Goal: Use online tool/utility: Use online tool/utility

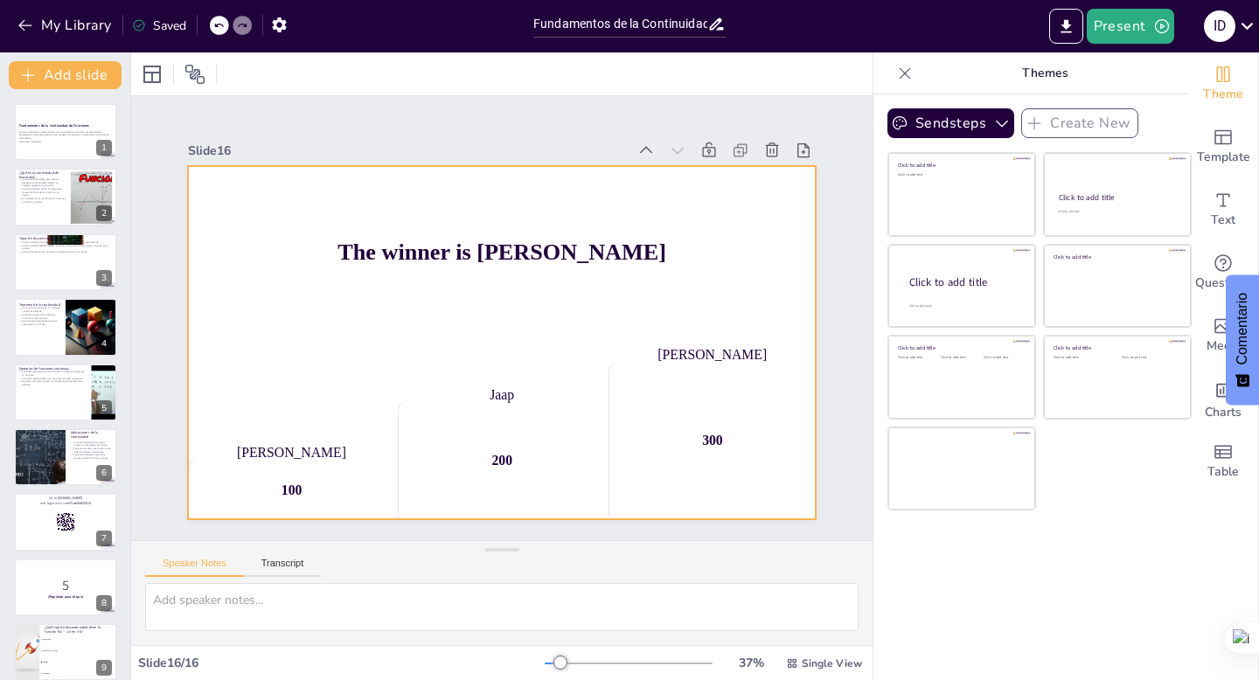
checkbox input "true"
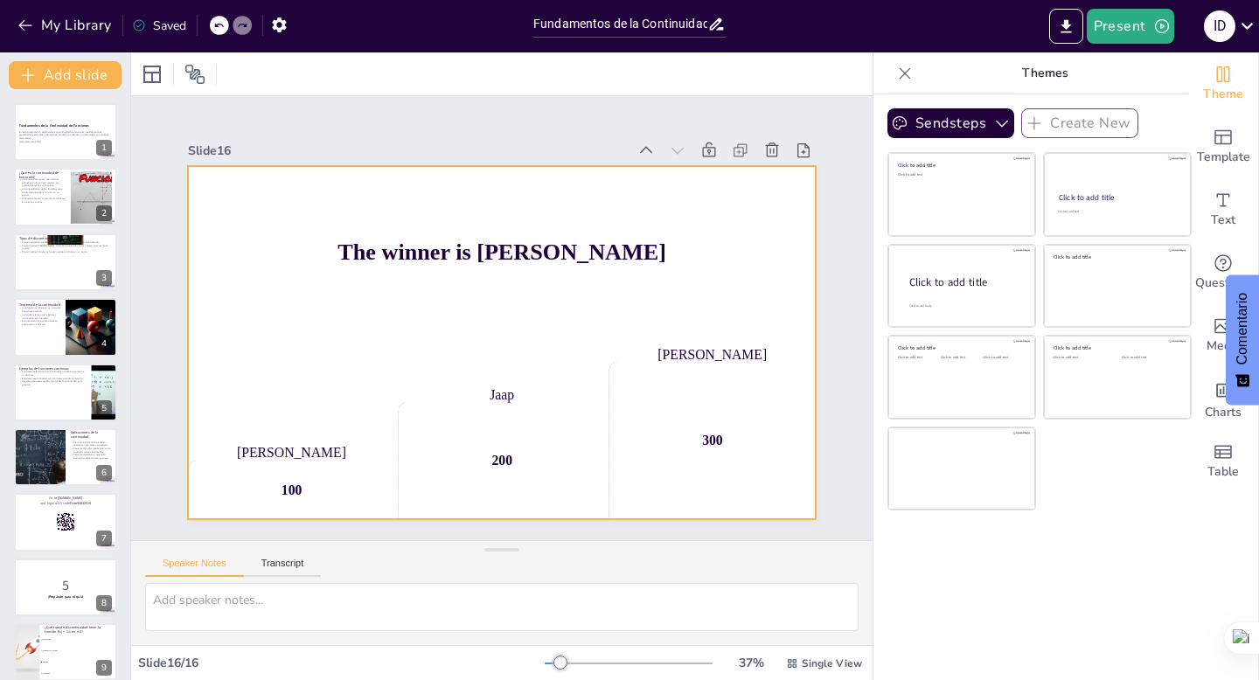
checkbox input "true"
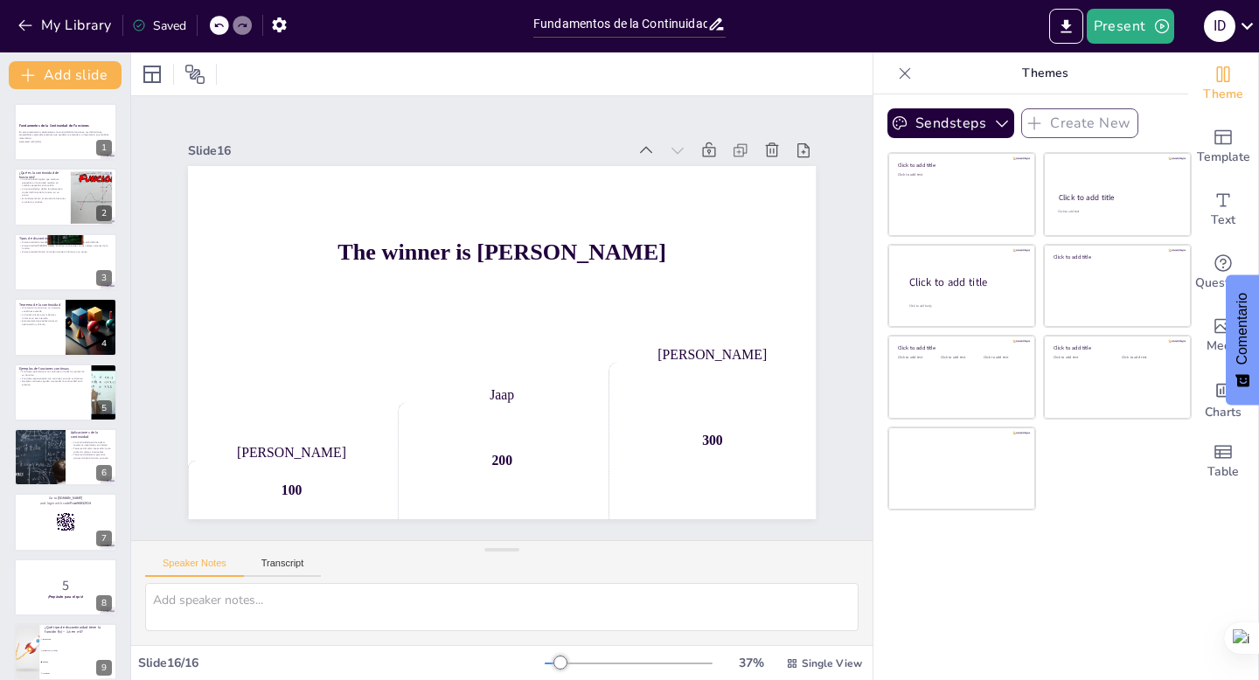
checkbox input "true"
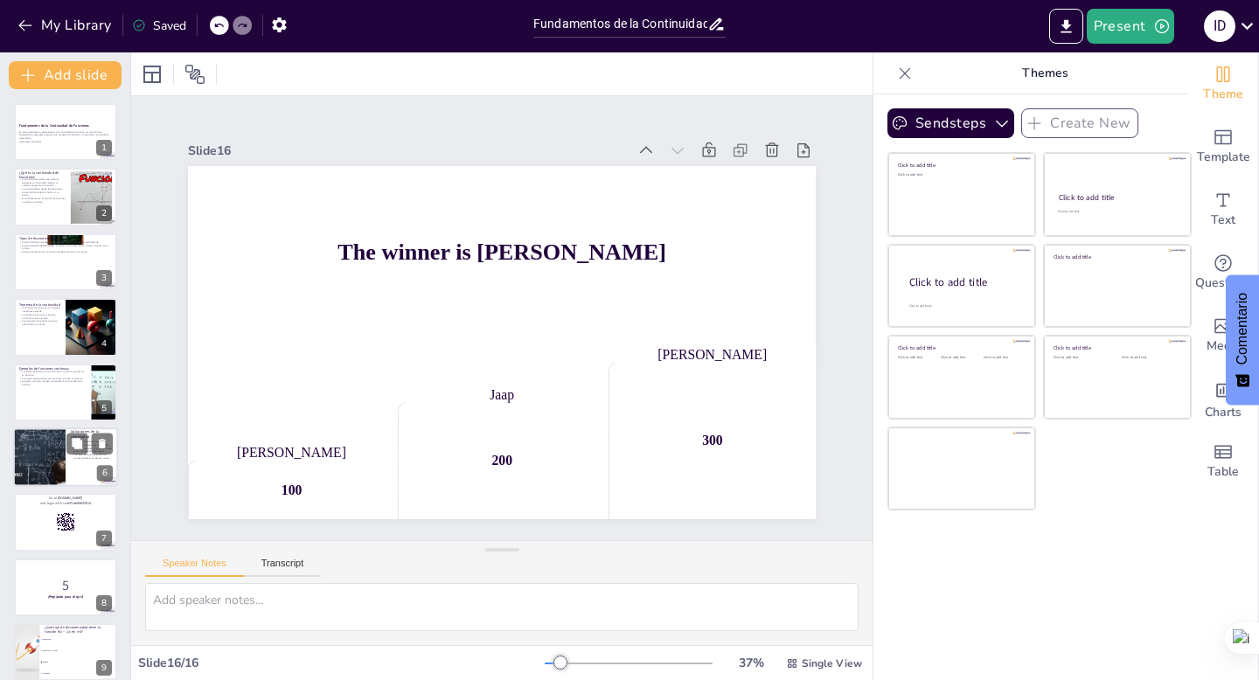
checkbox input "true"
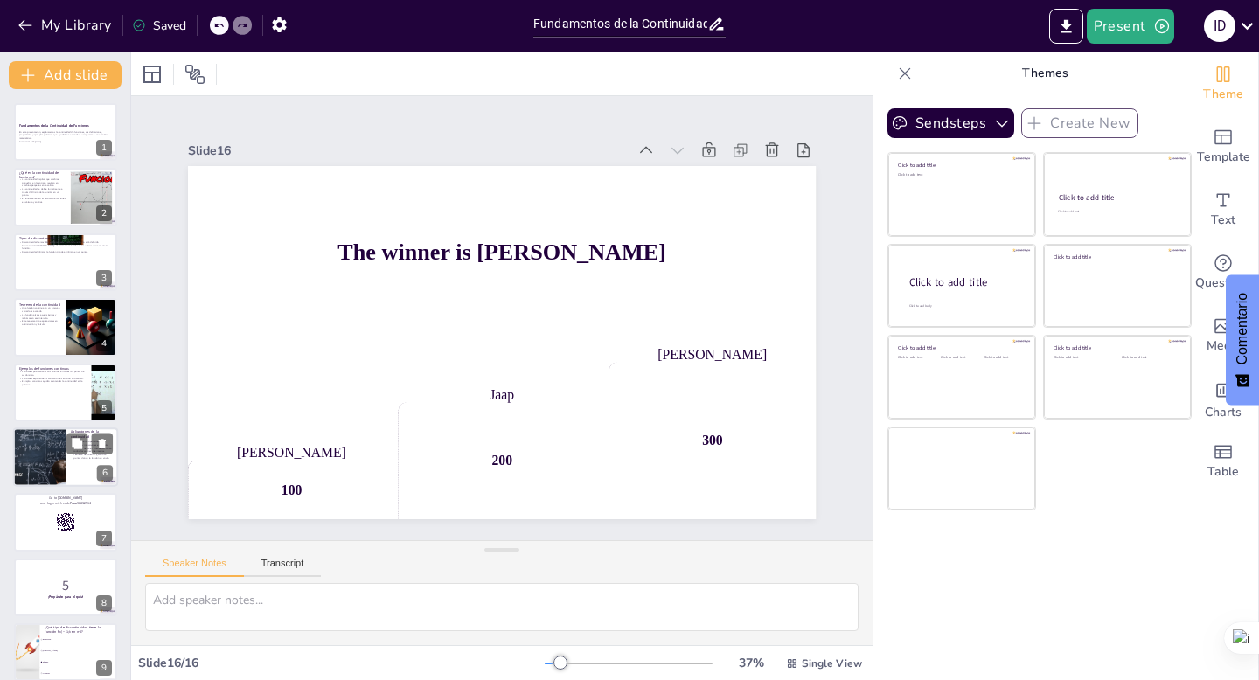
checkbox input "true"
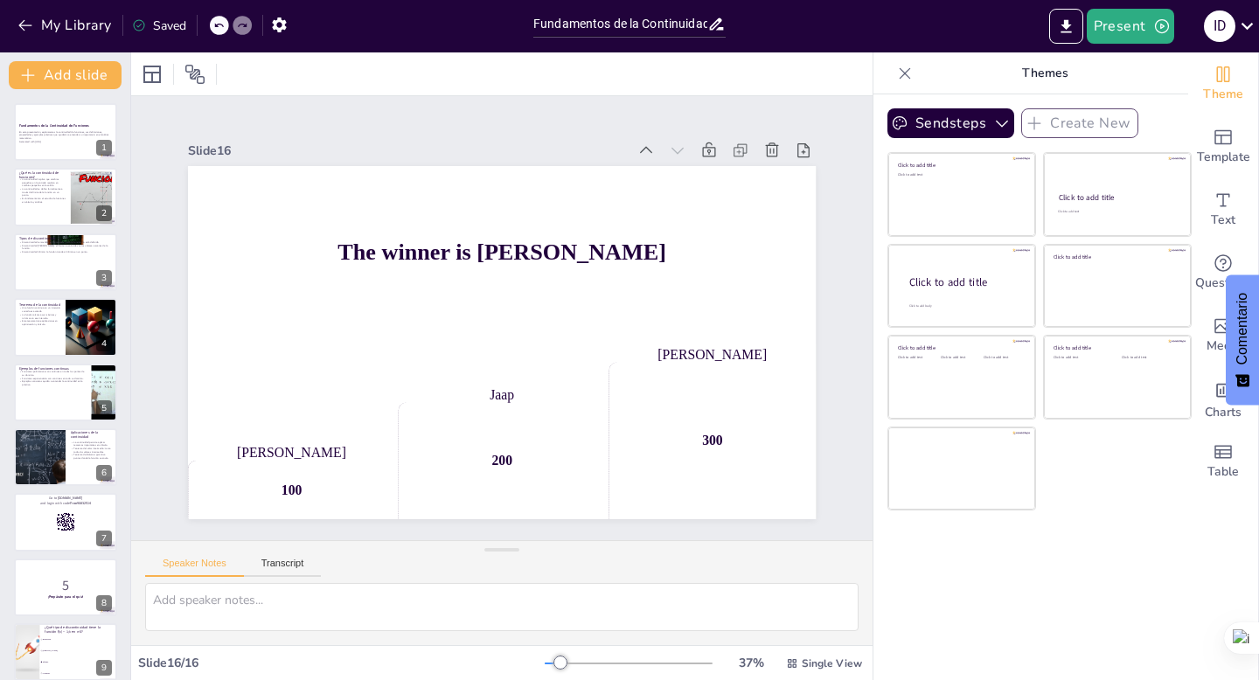
checkbox input "true"
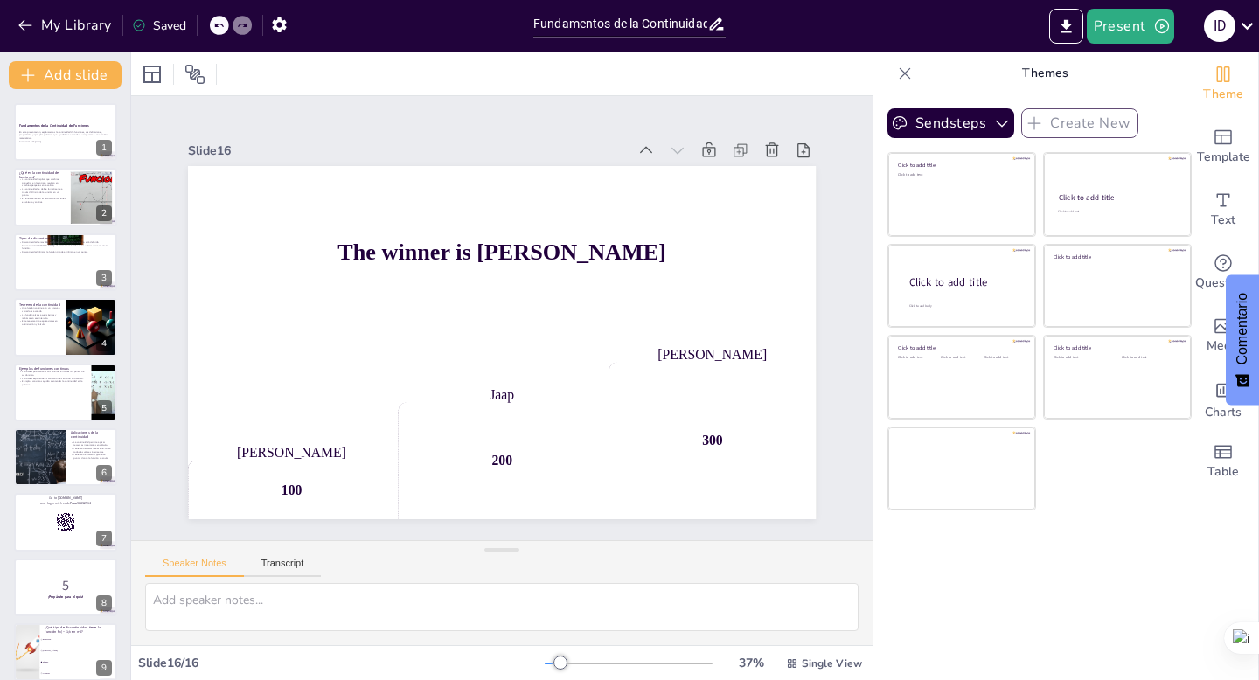
checkbox input "true"
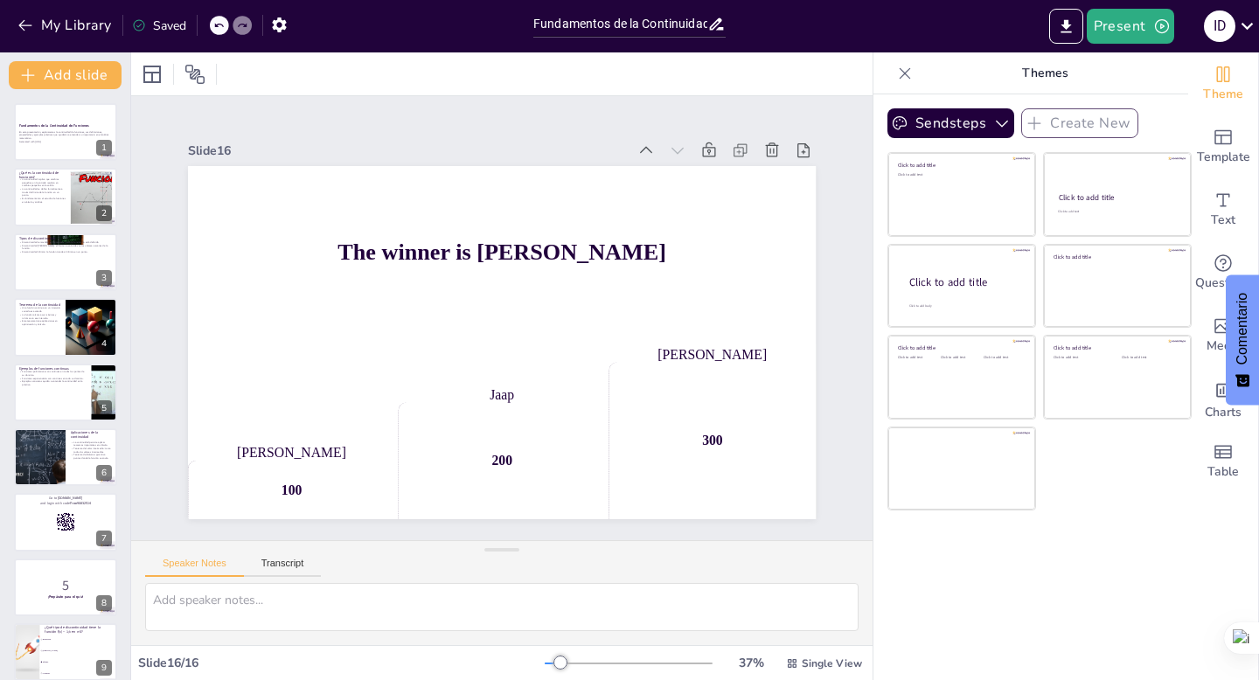
checkbox input "true"
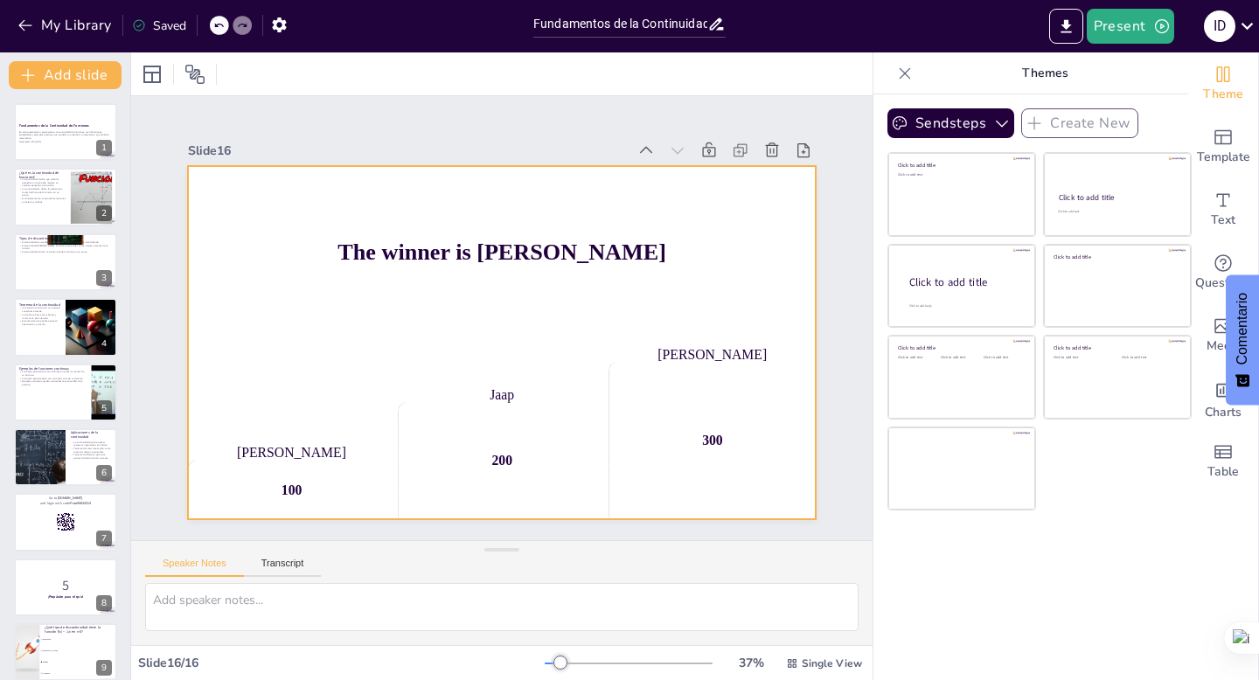
checkbox input "true"
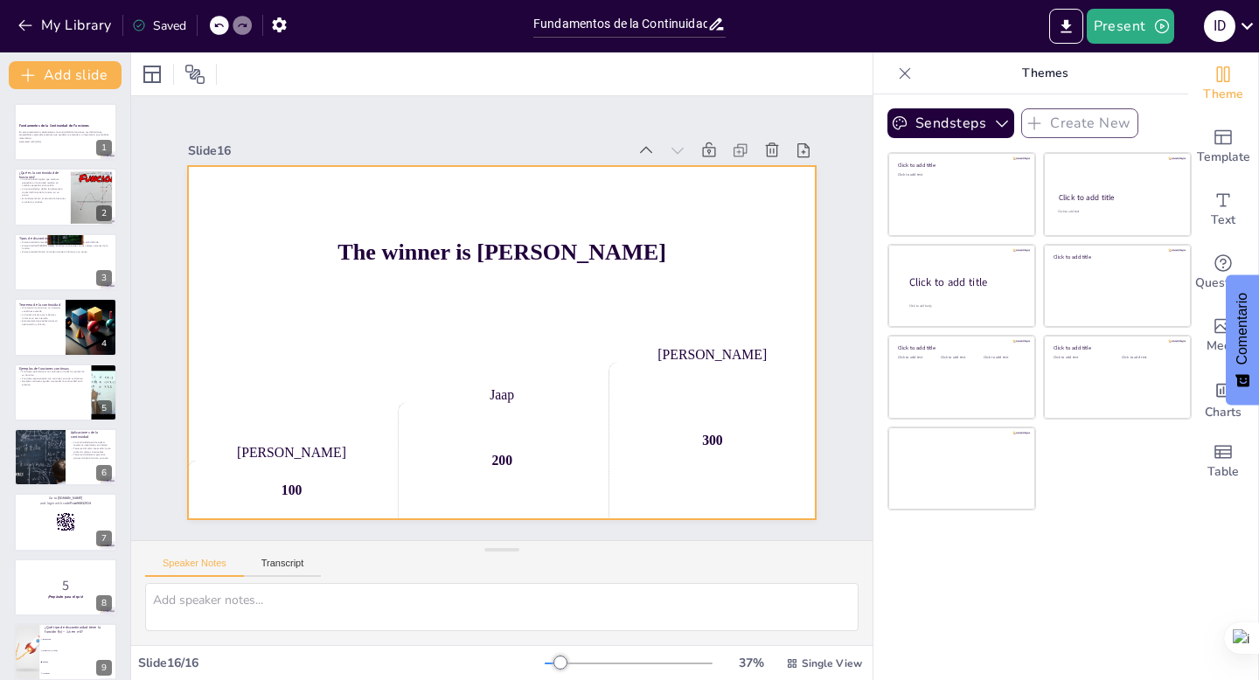
checkbox input "true"
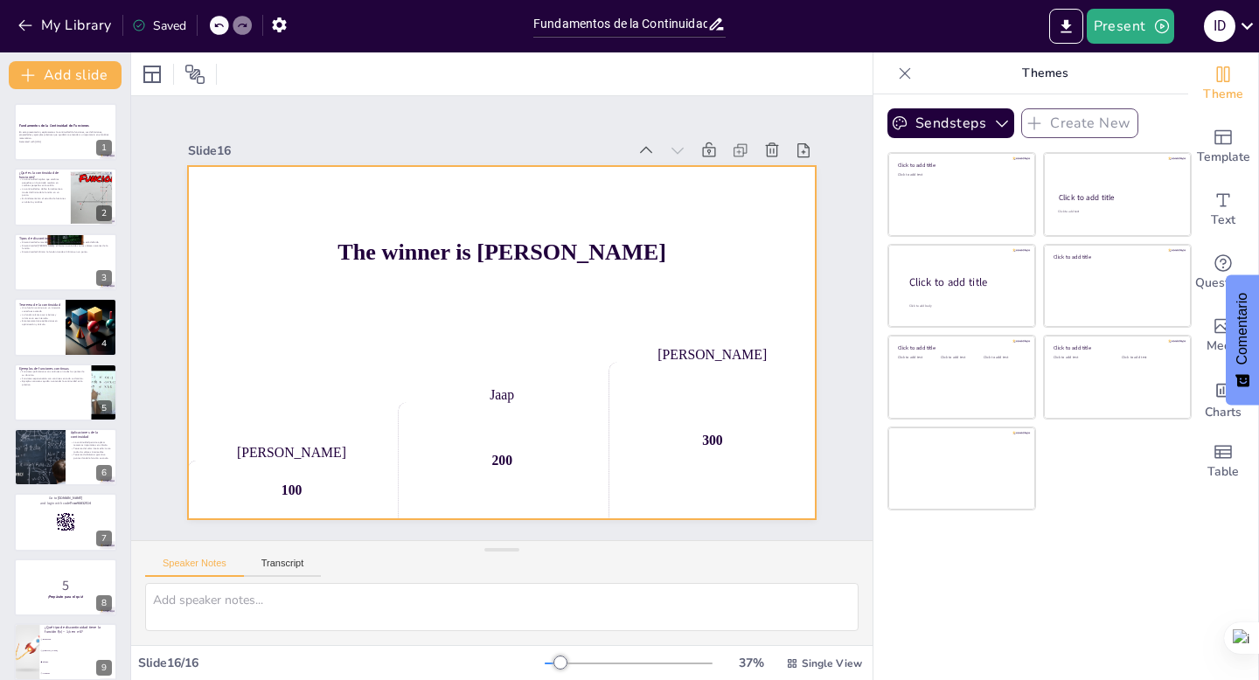
checkbox input "true"
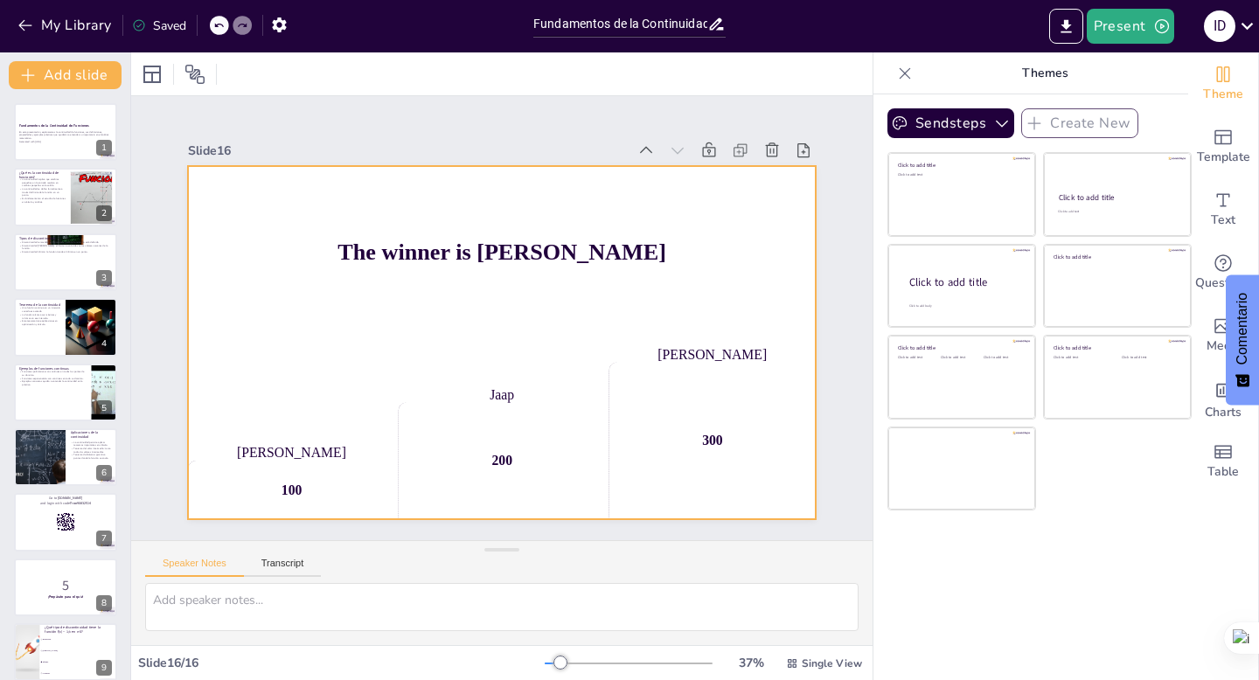
checkbox input "true"
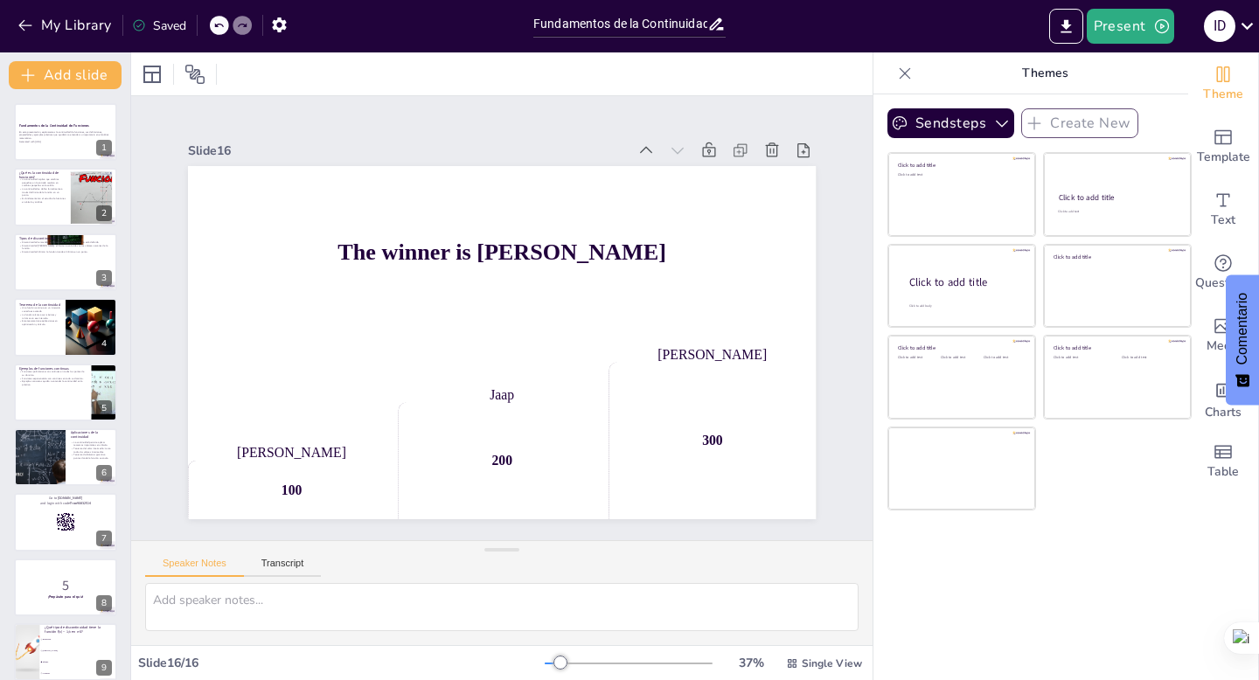
checkbox input "true"
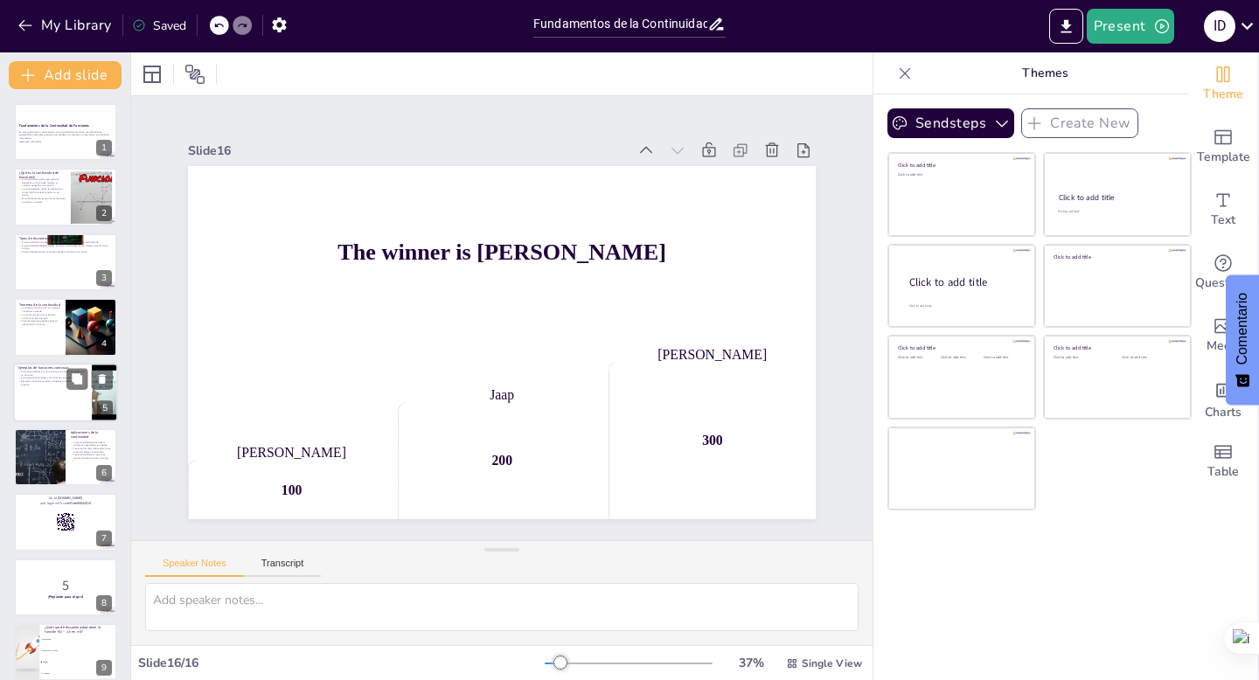
checkbox input "true"
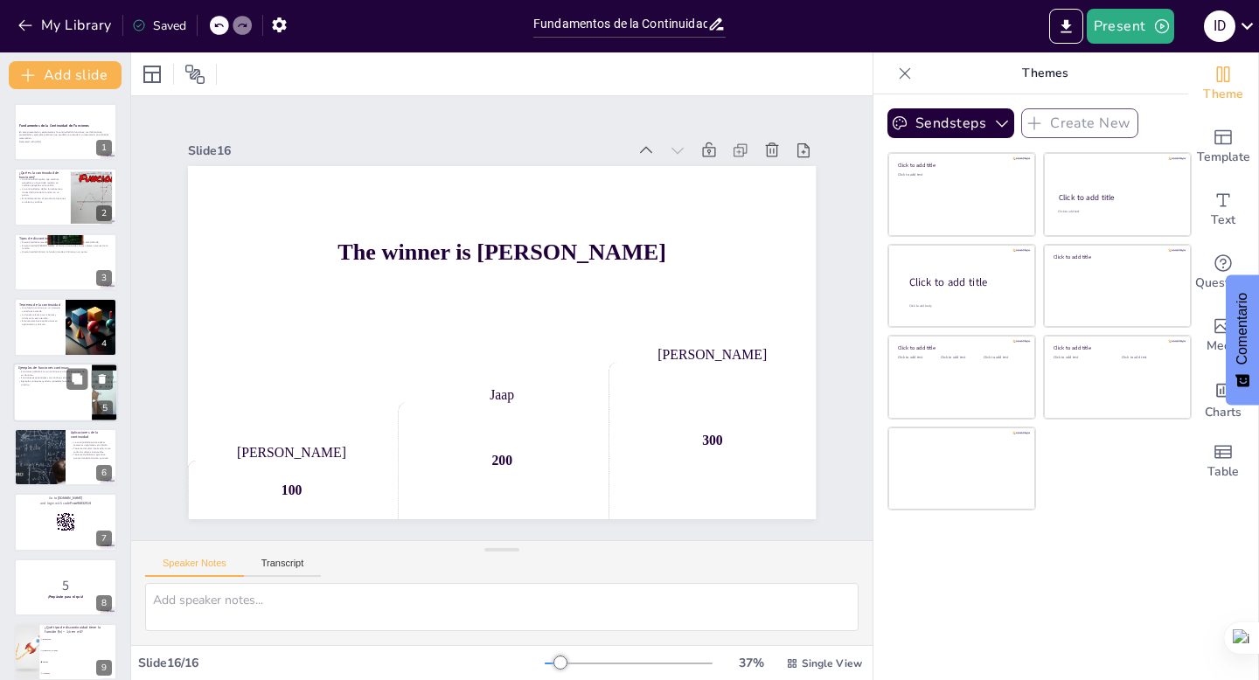
checkbox input "true"
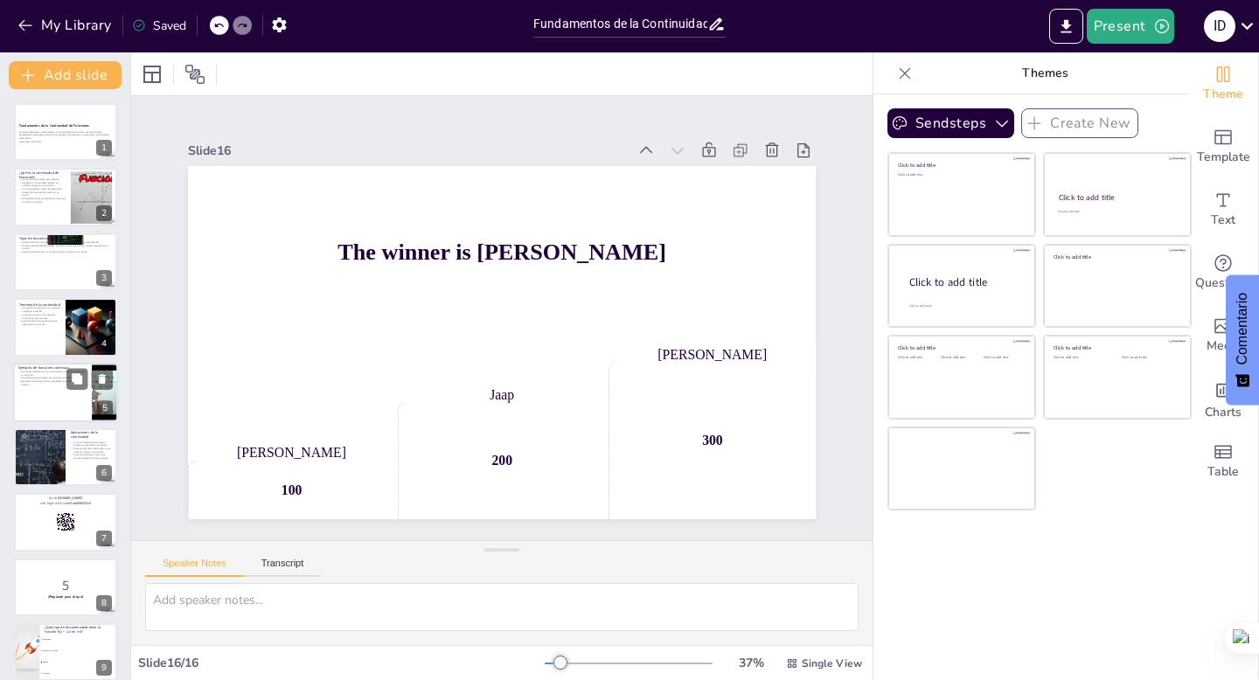
checkbox input "true"
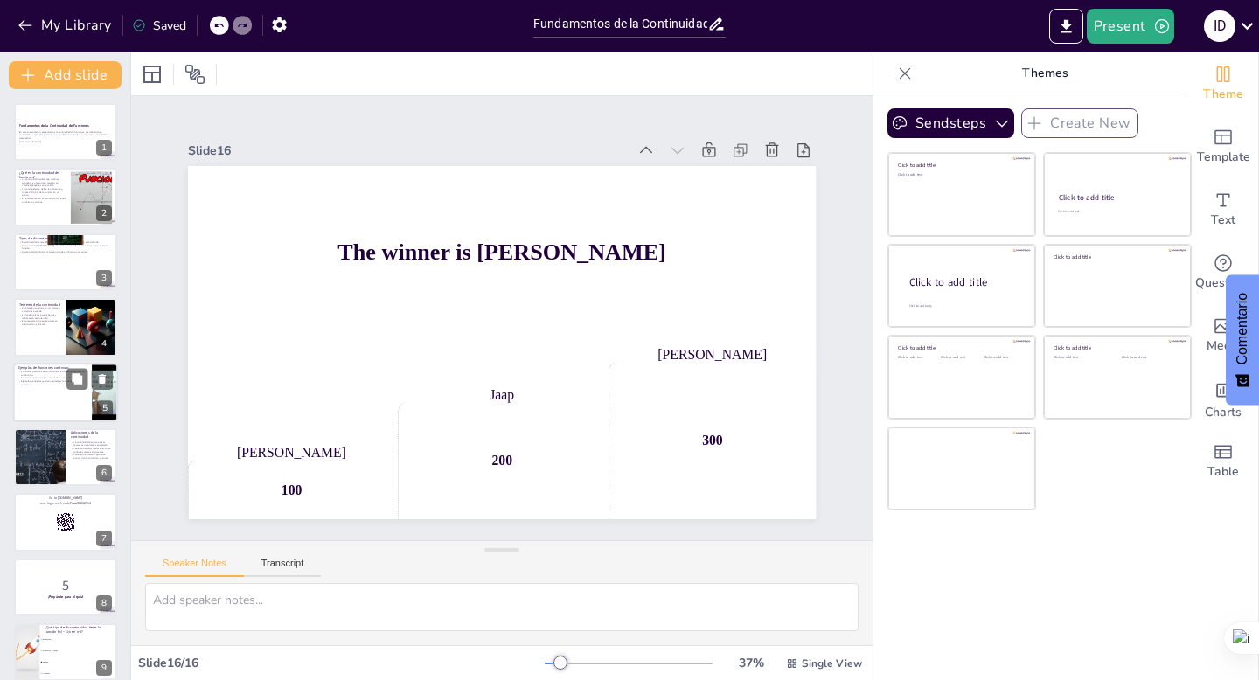
checkbox input "true"
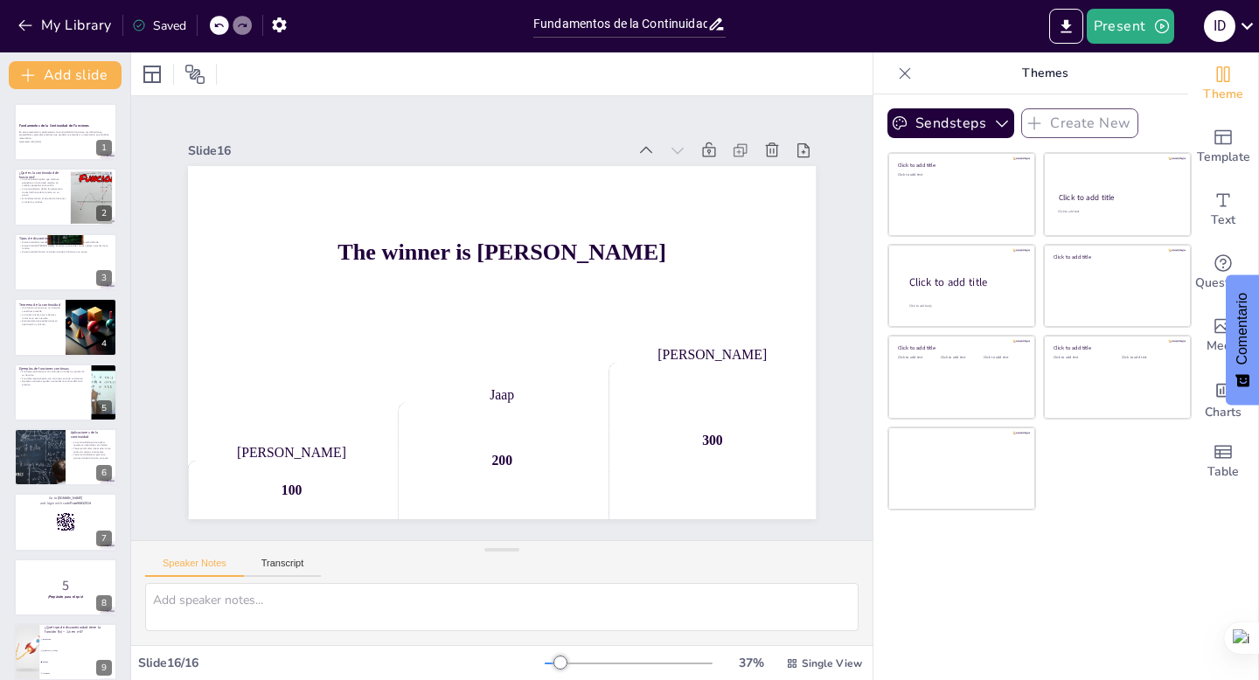
checkbox input "true"
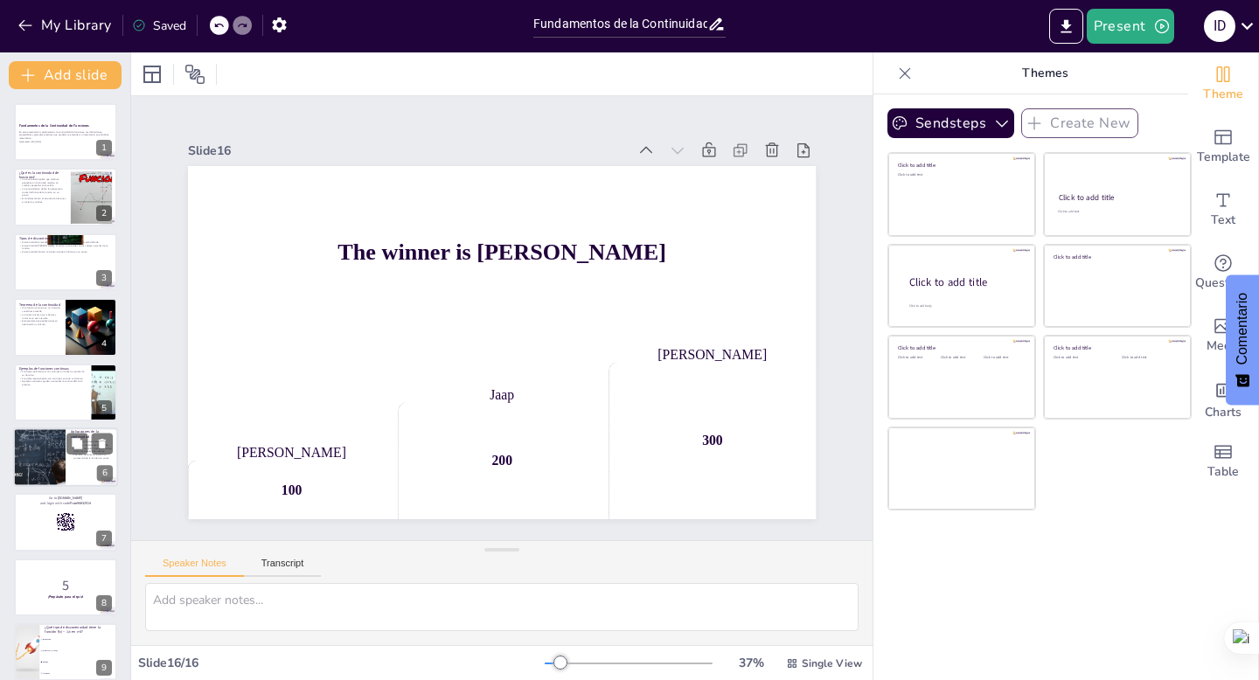
checkbox input "true"
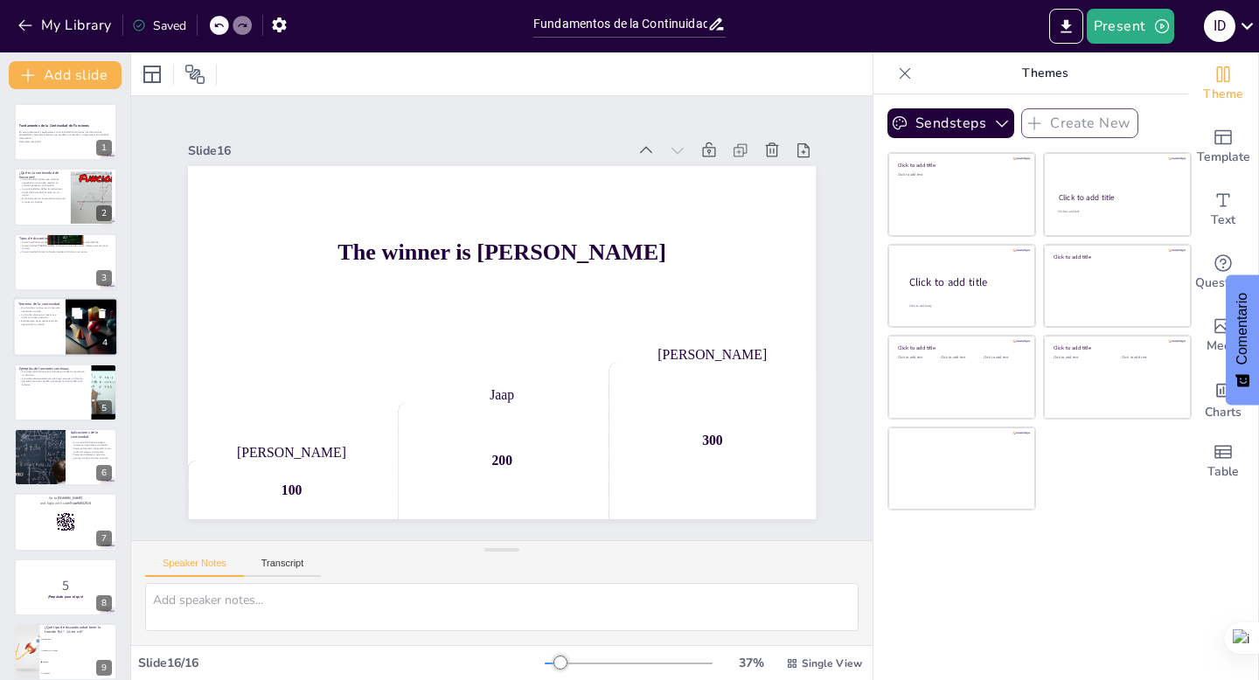
checkbox input "true"
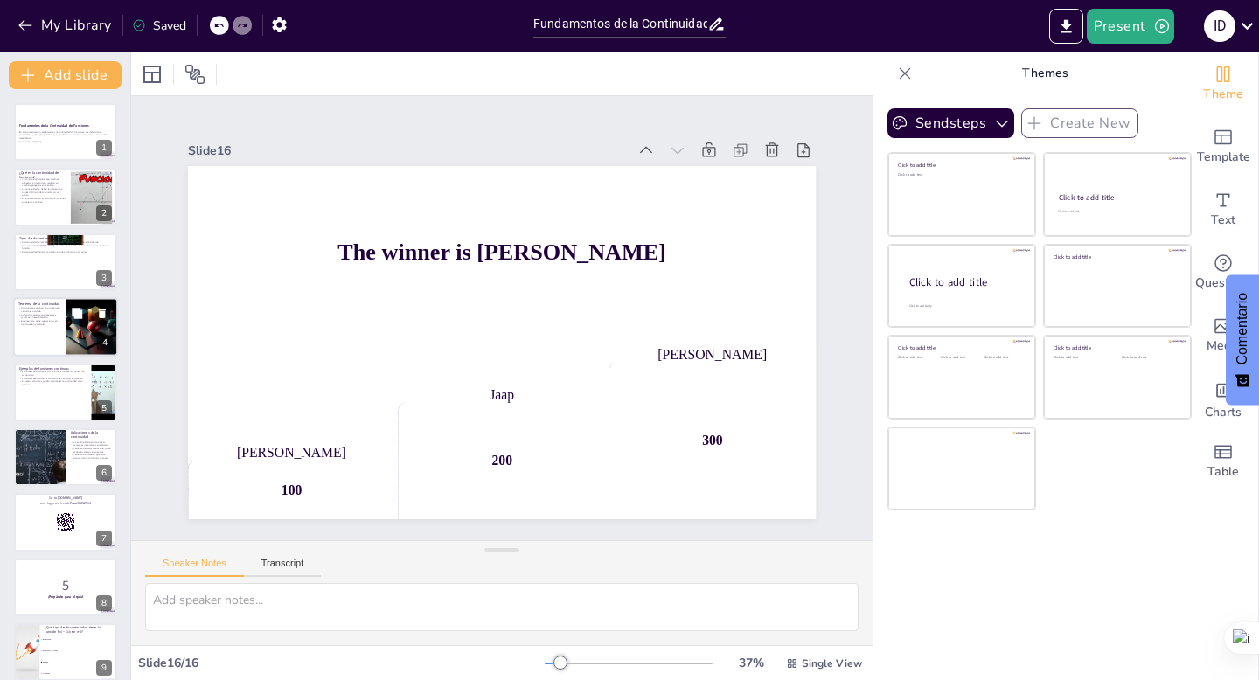
checkbox input "true"
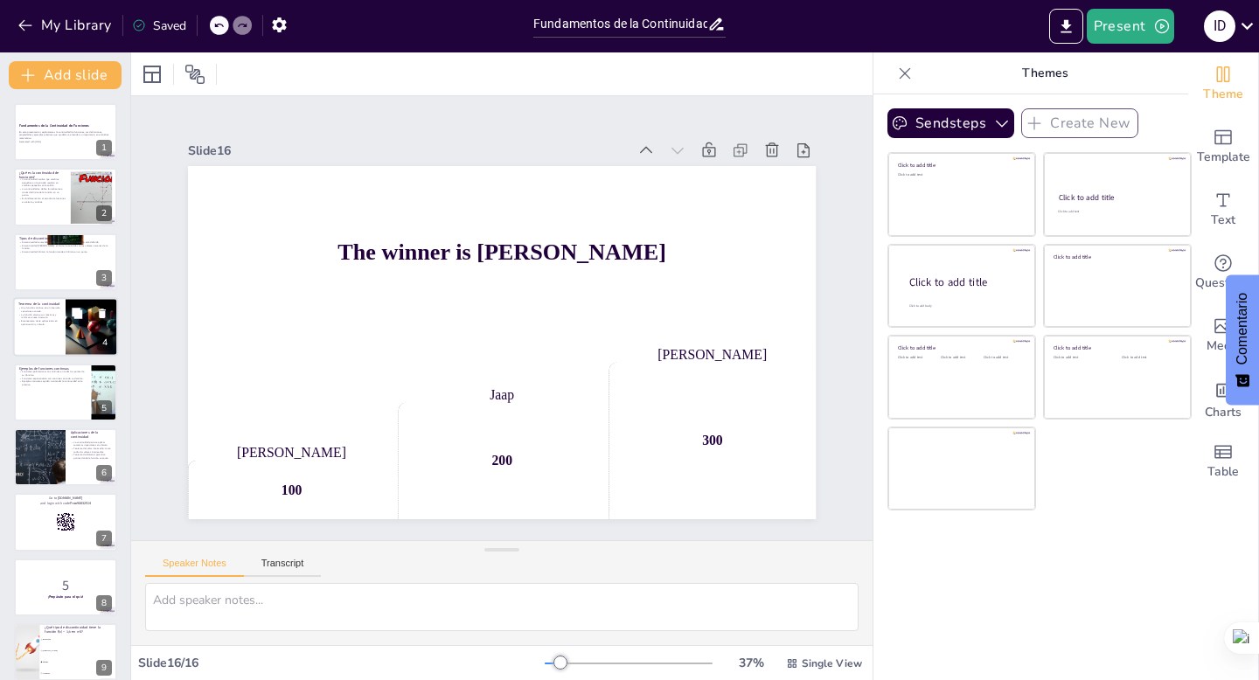
checkbox input "true"
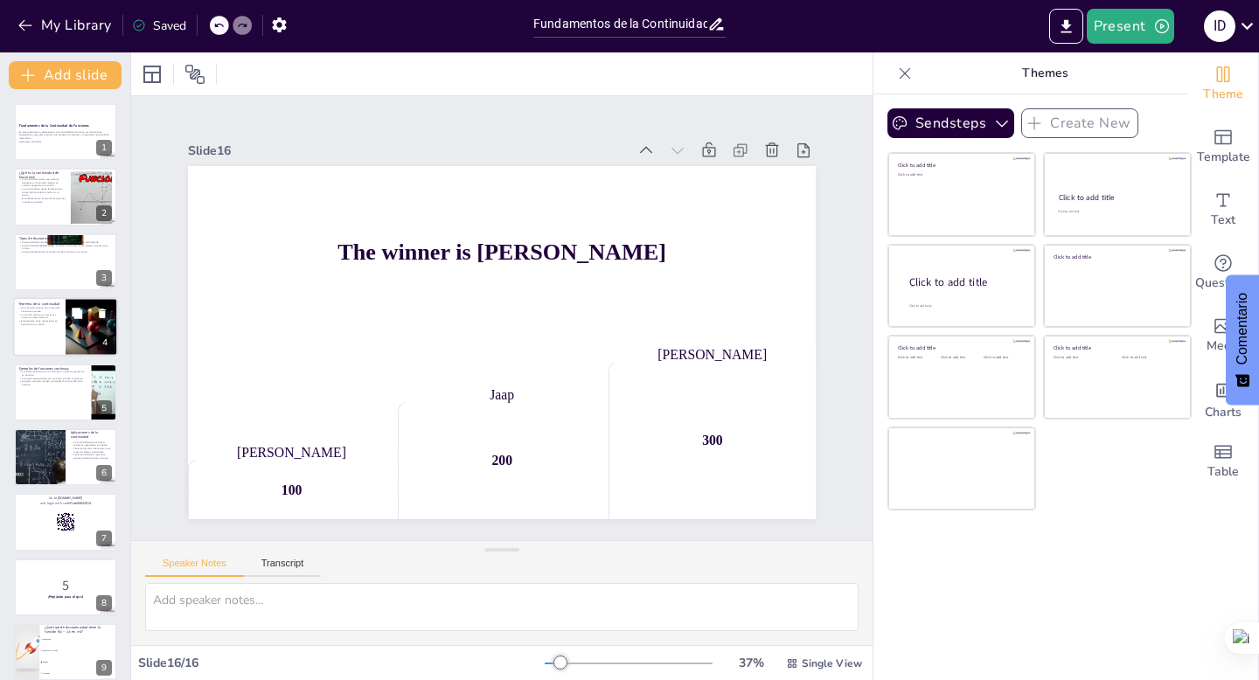
checkbox input "true"
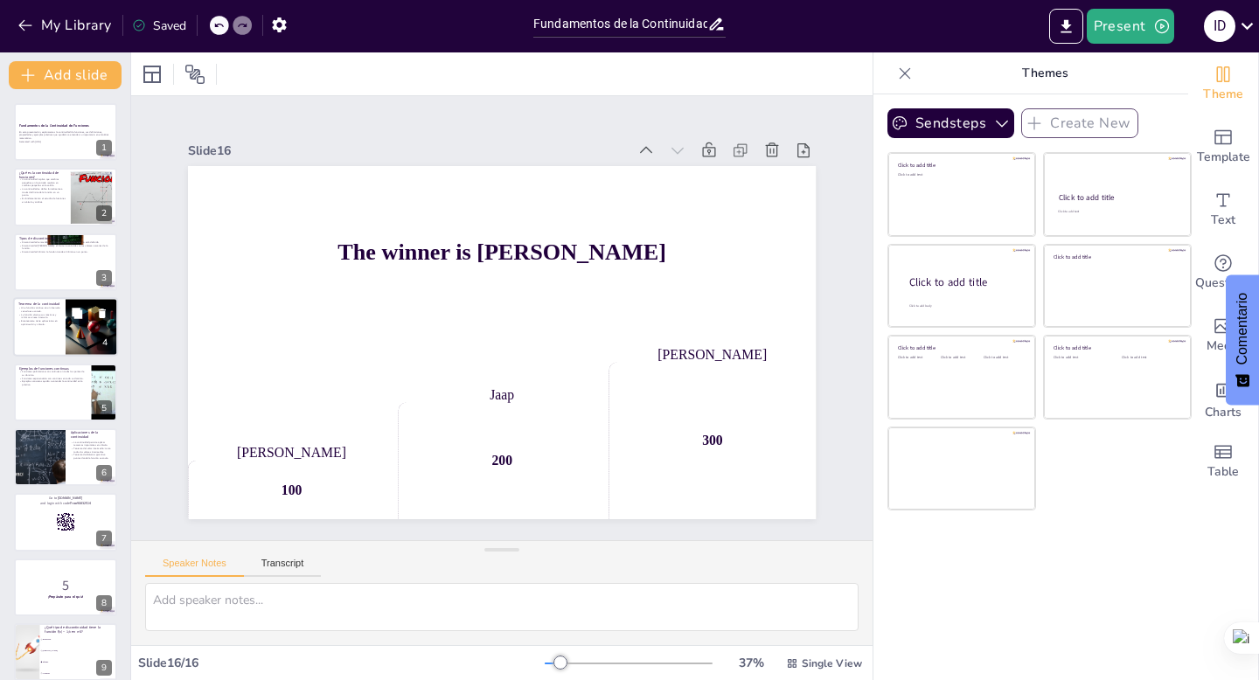
checkbox input "true"
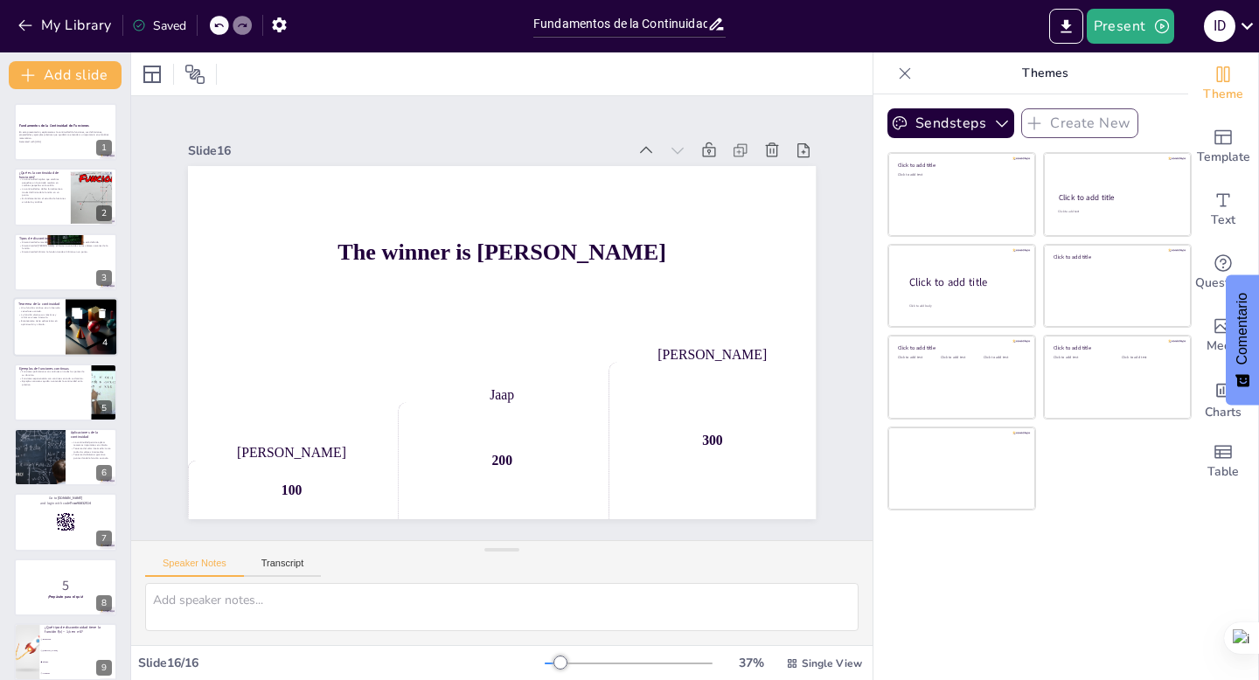
checkbox input "true"
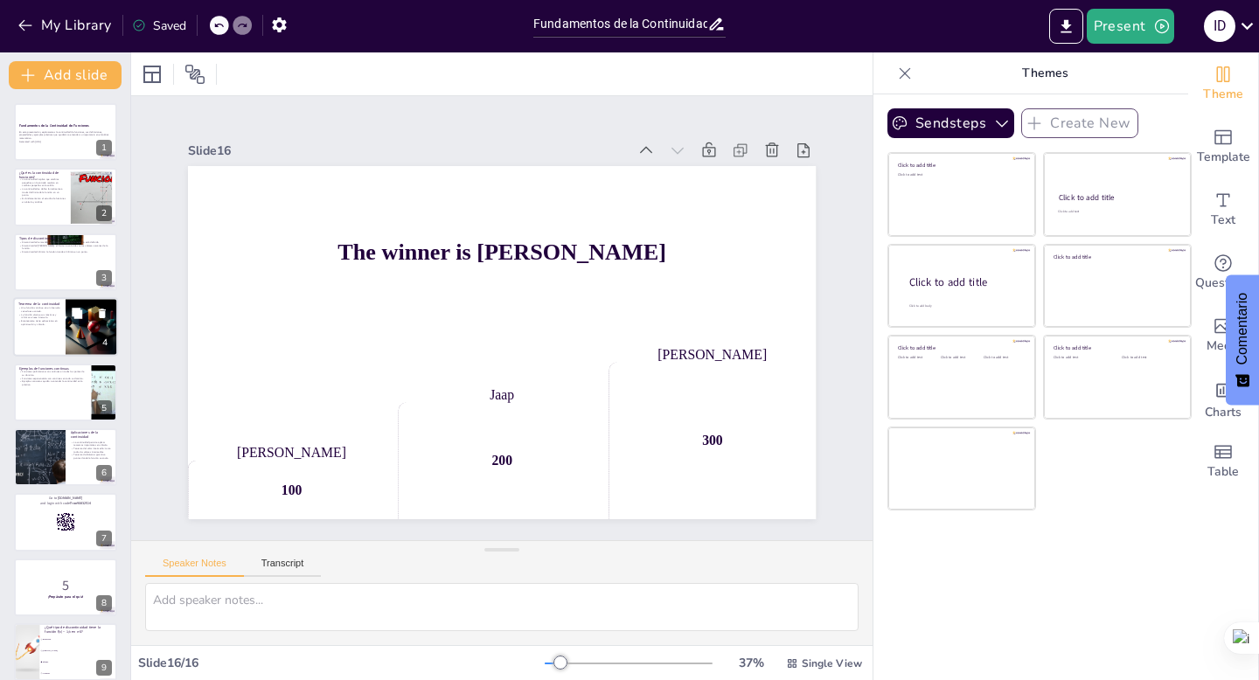
checkbox input "true"
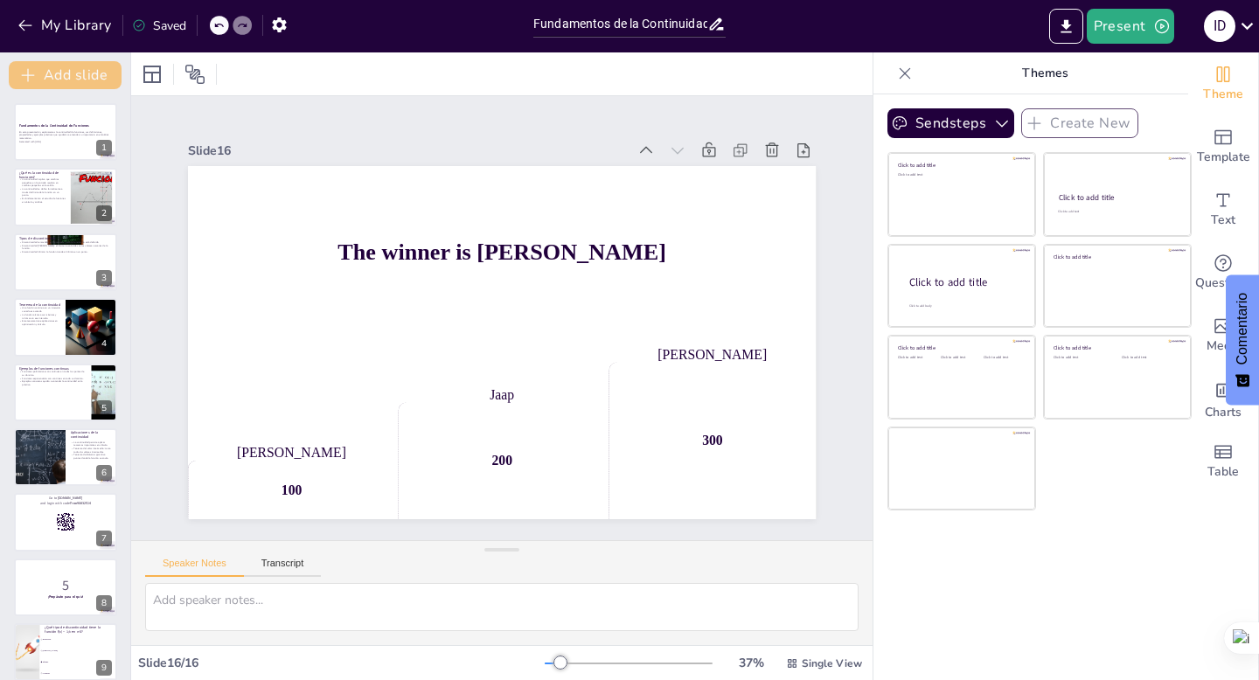
checkbox input "true"
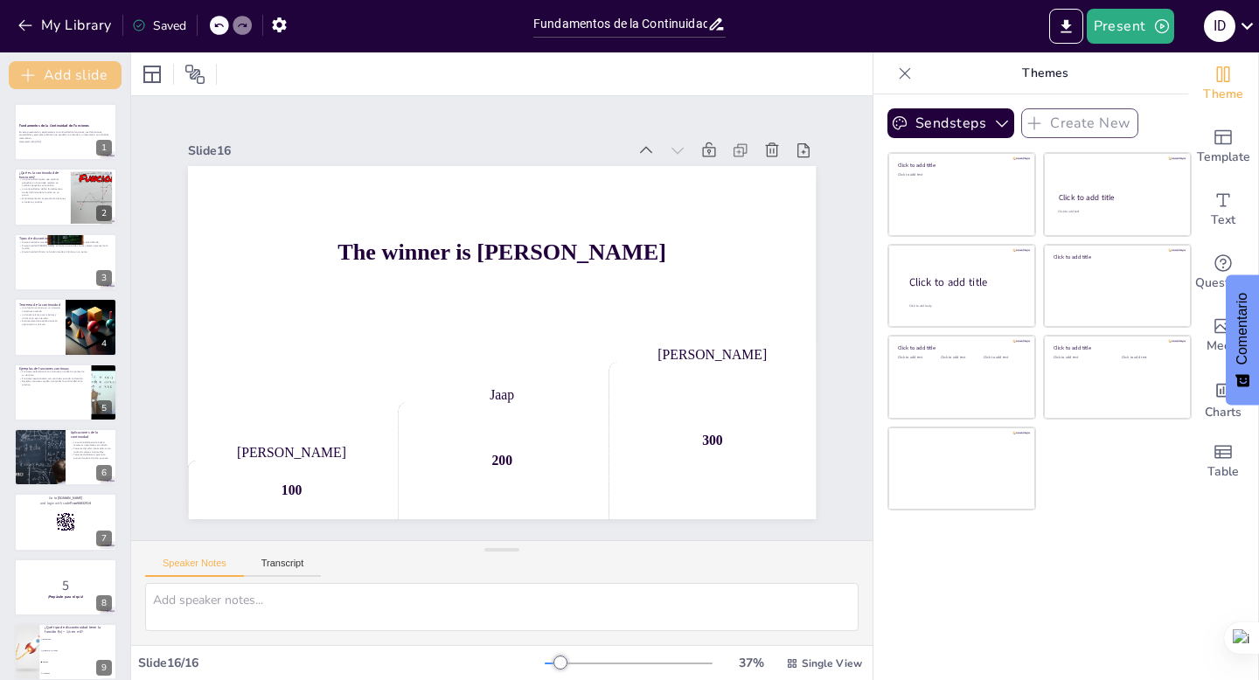
checkbox input "true"
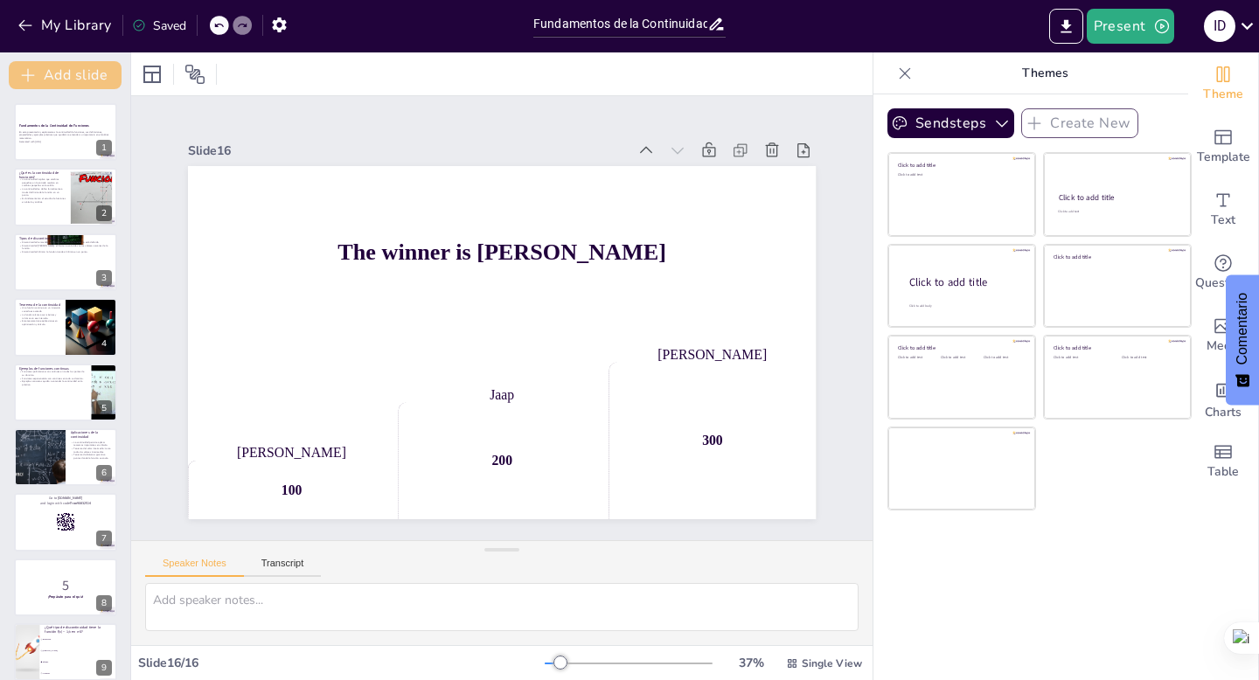
checkbox input "true"
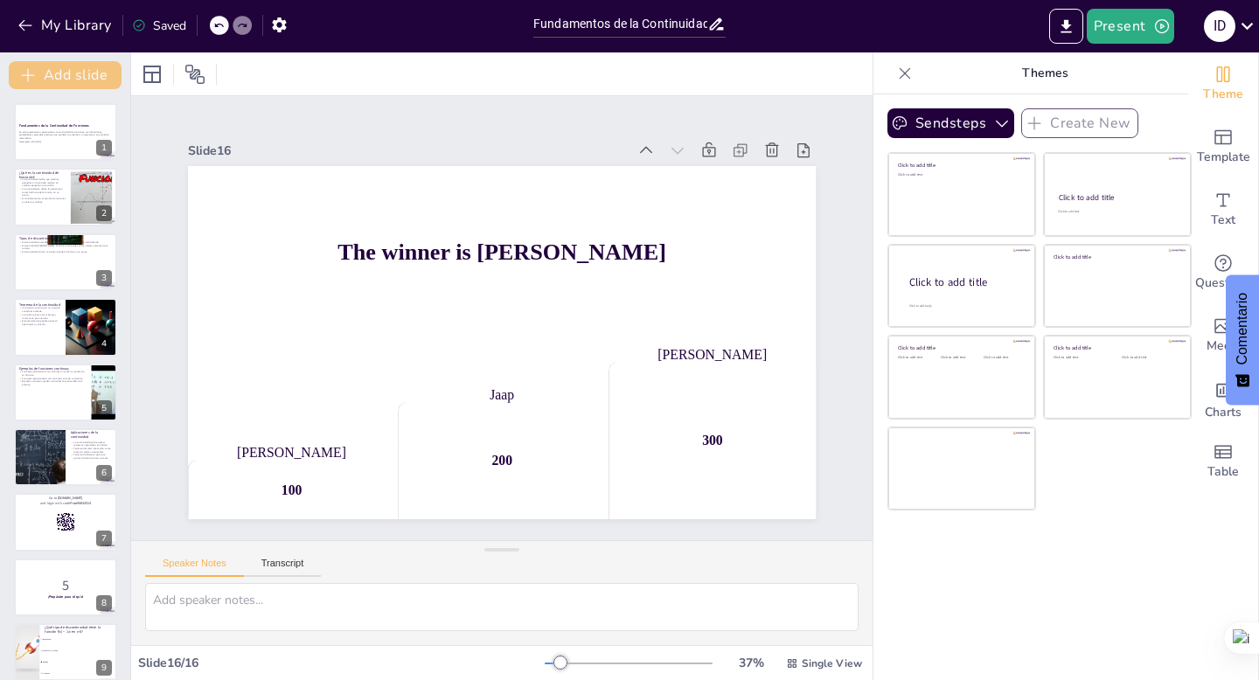
checkbox input "true"
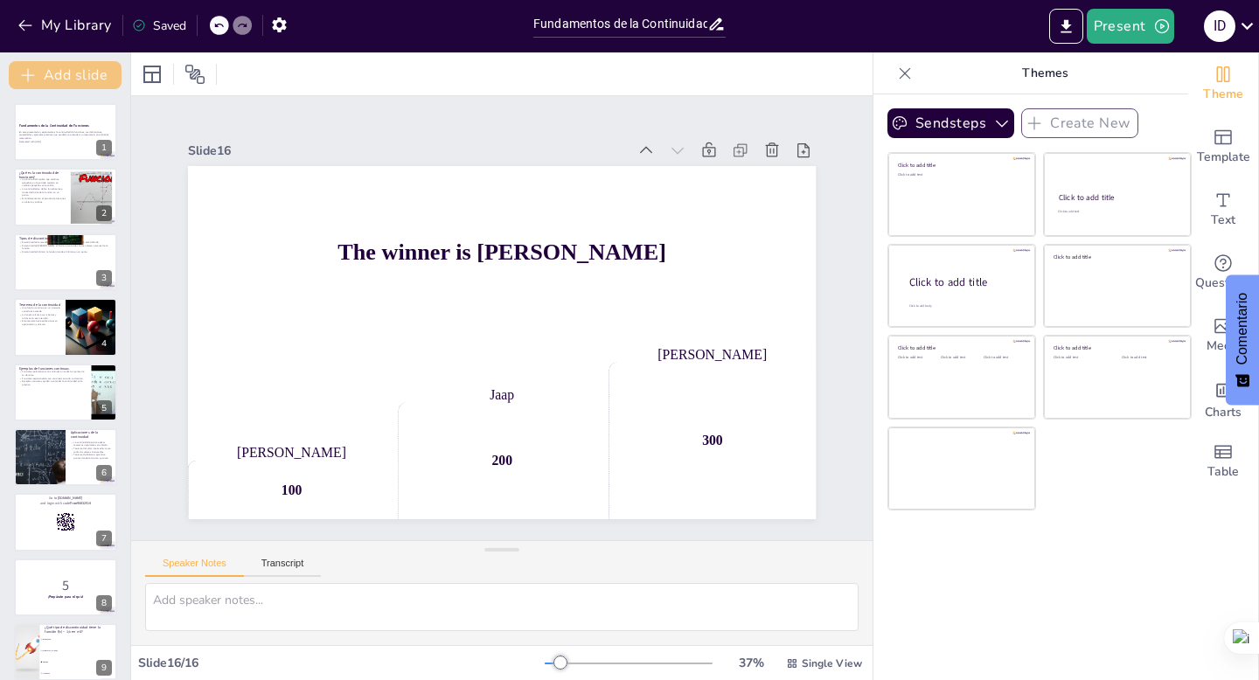
checkbox input "true"
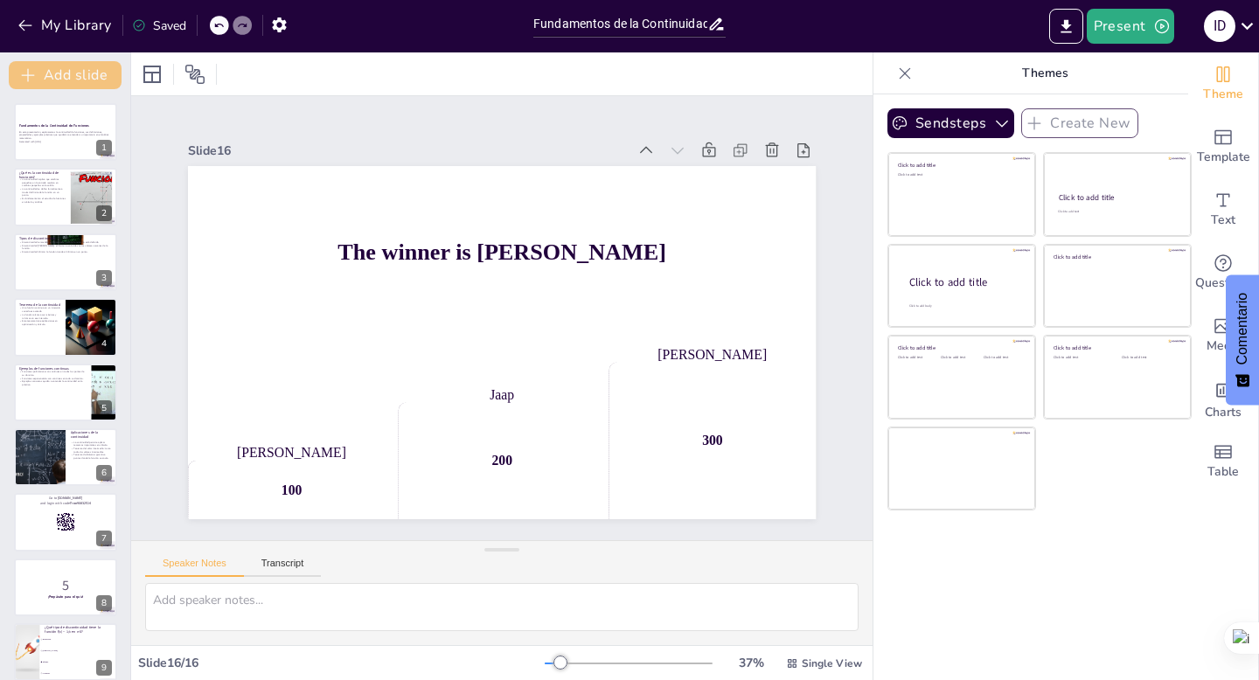
checkbox input "true"
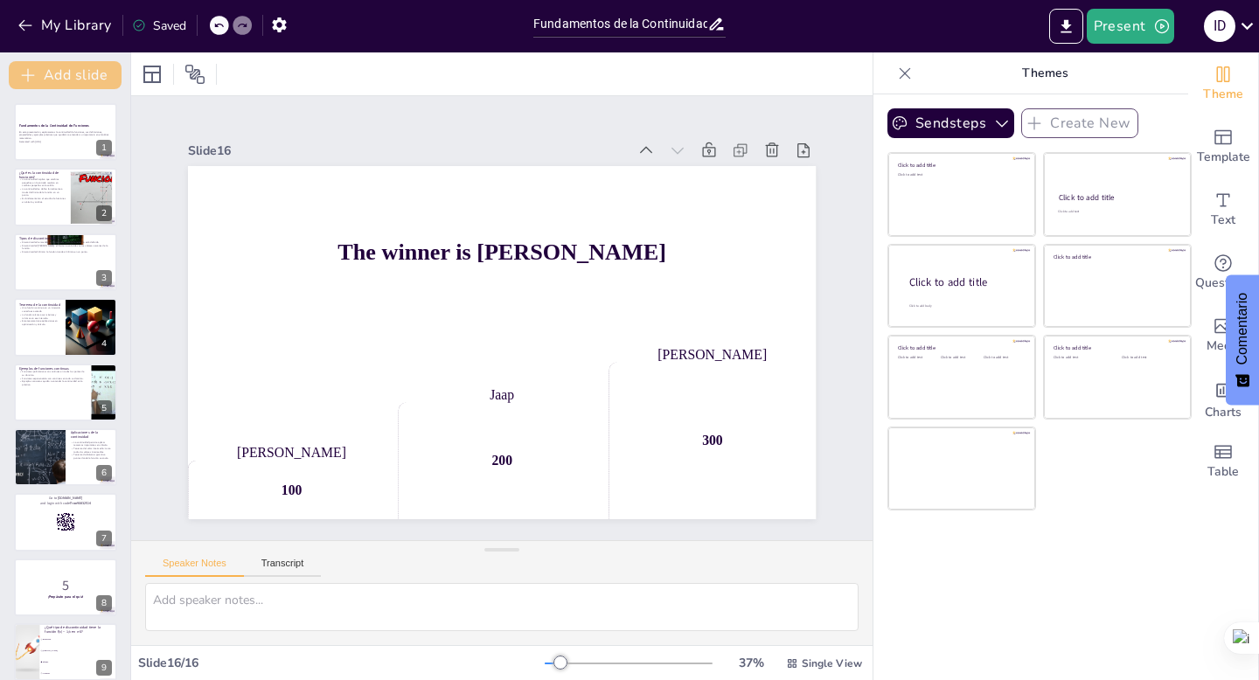
checkbox input "true"
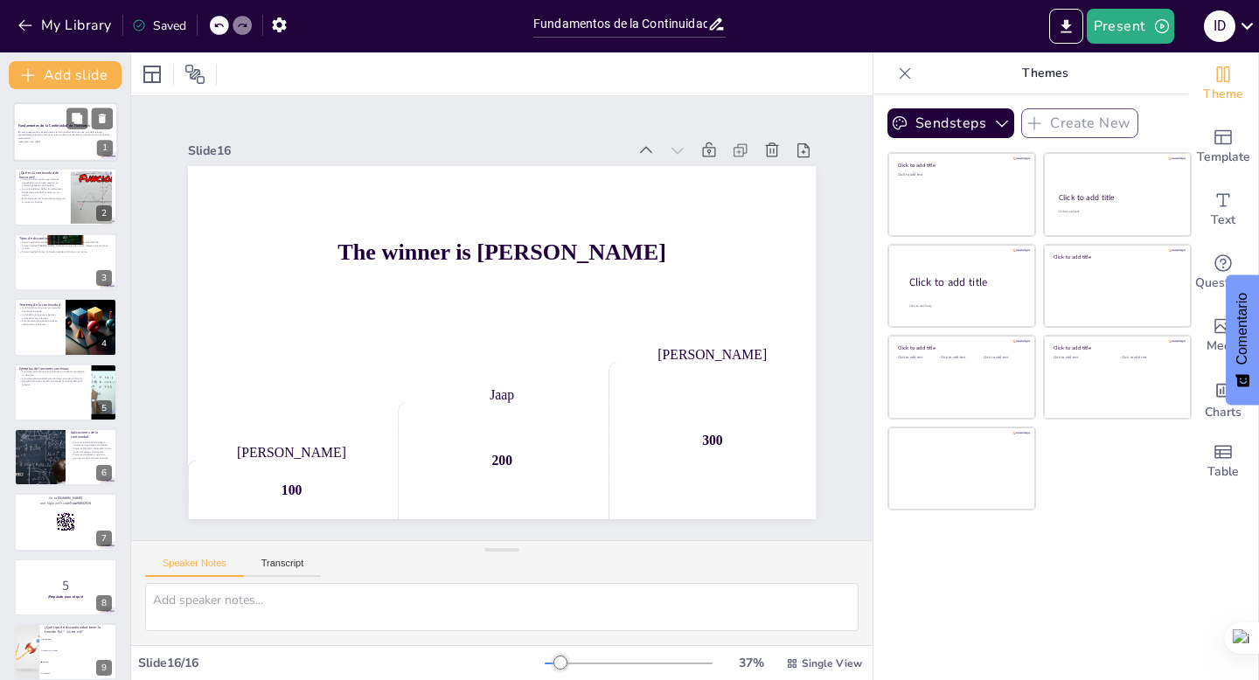
checkbox input "true"
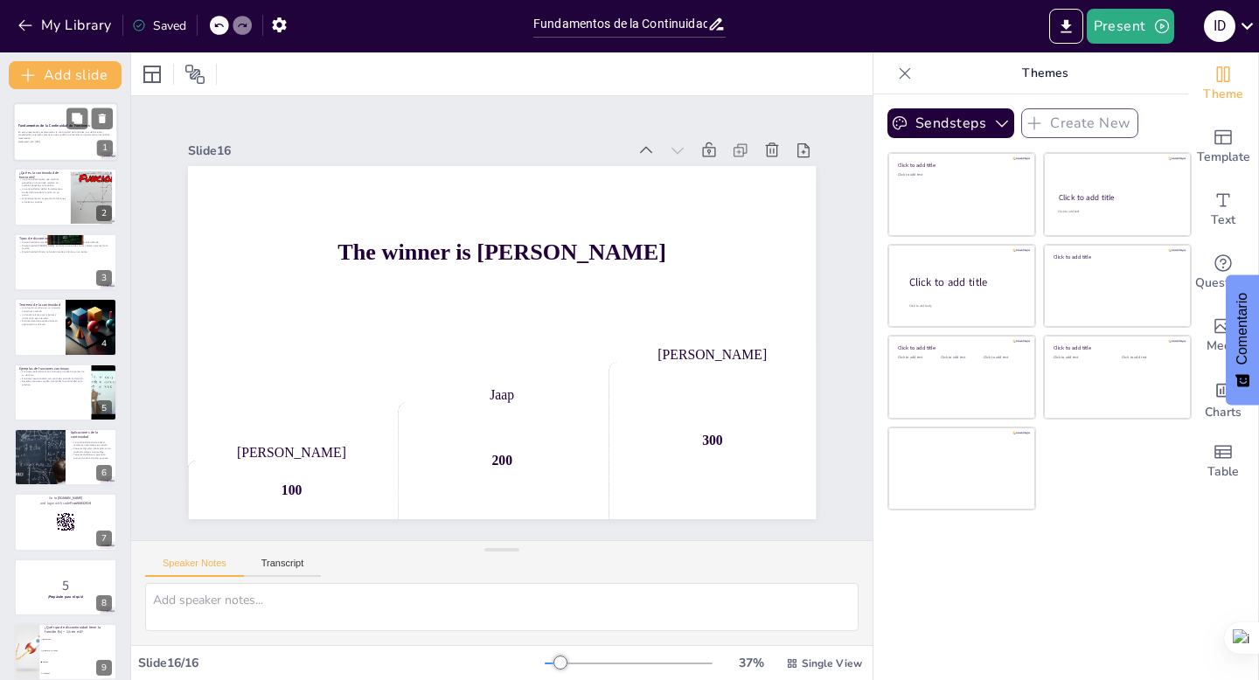
checkbox input "true"
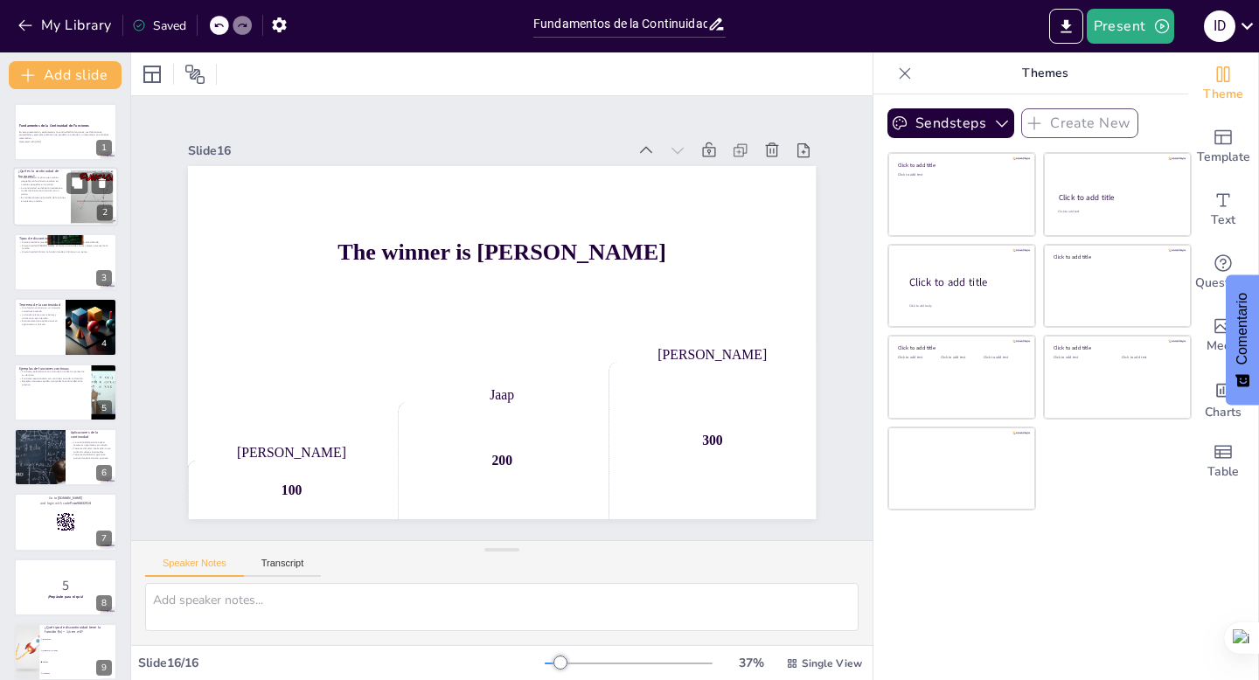
checkbox input "true"
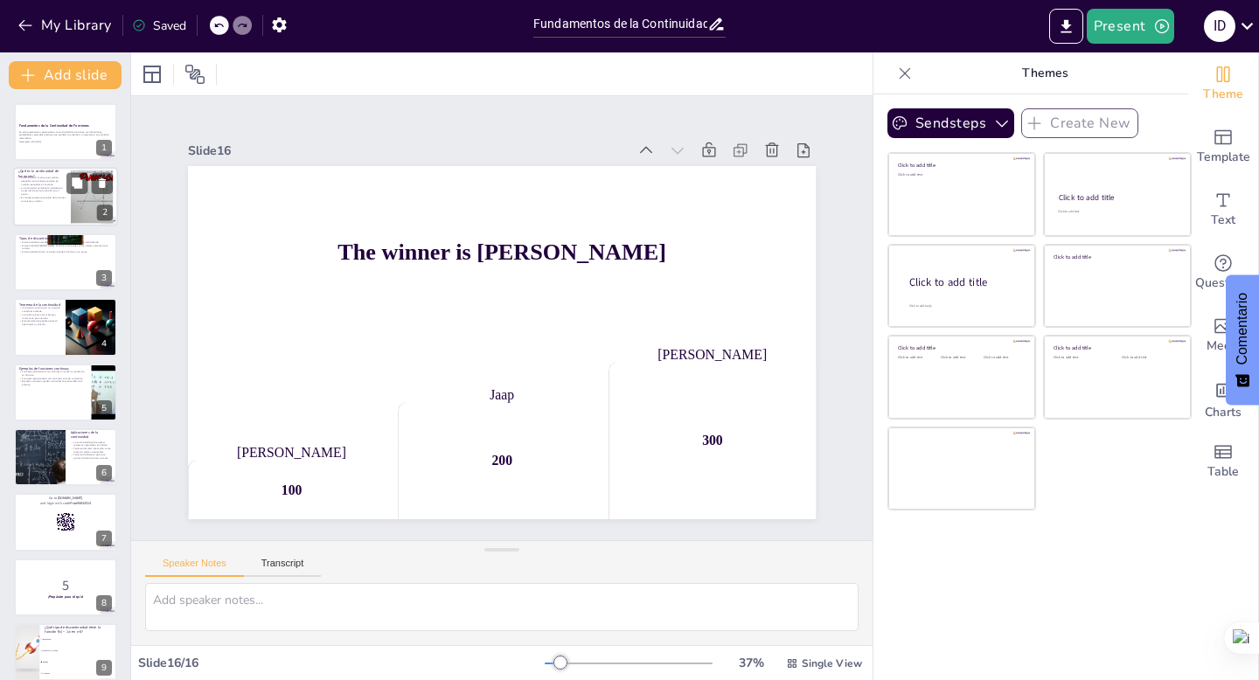
checkbox input "true"
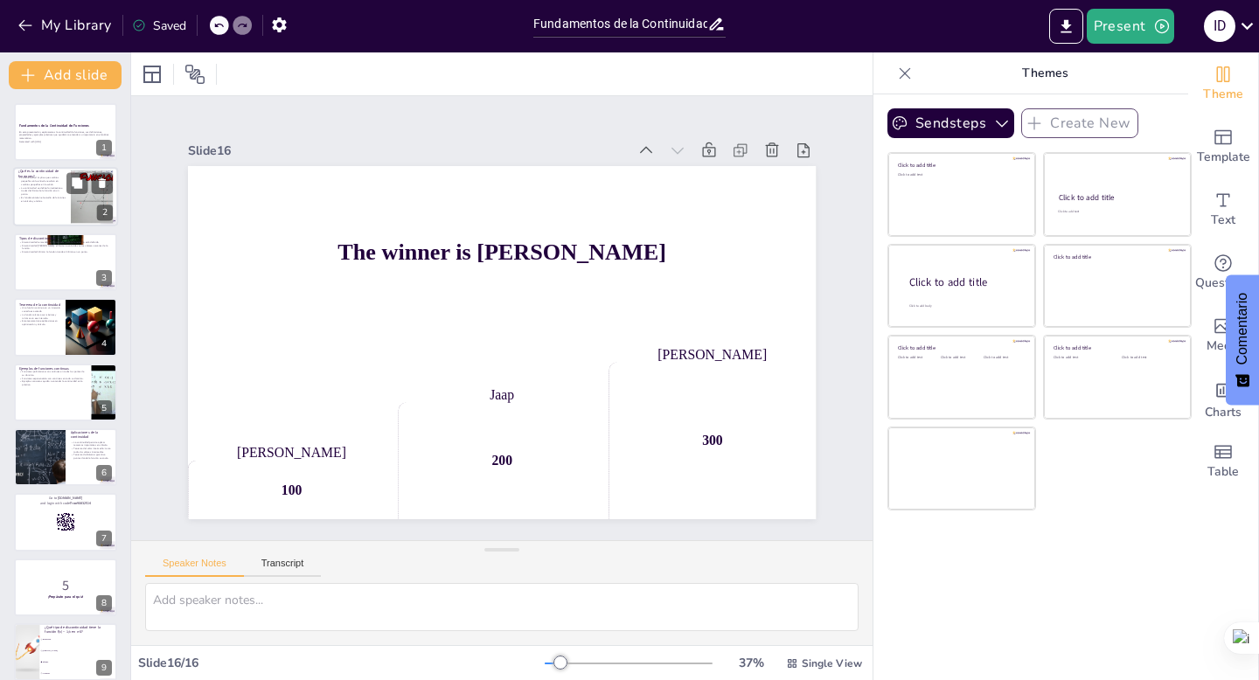
checkbox input "true"
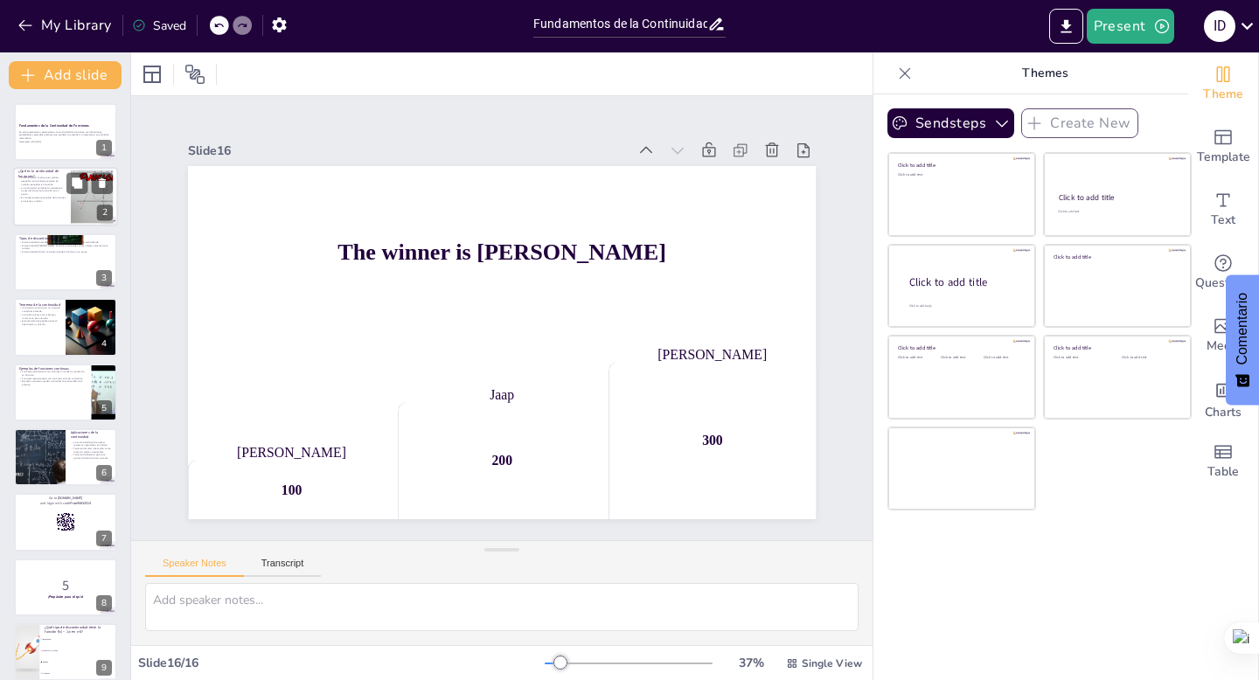
checkbox input "true"
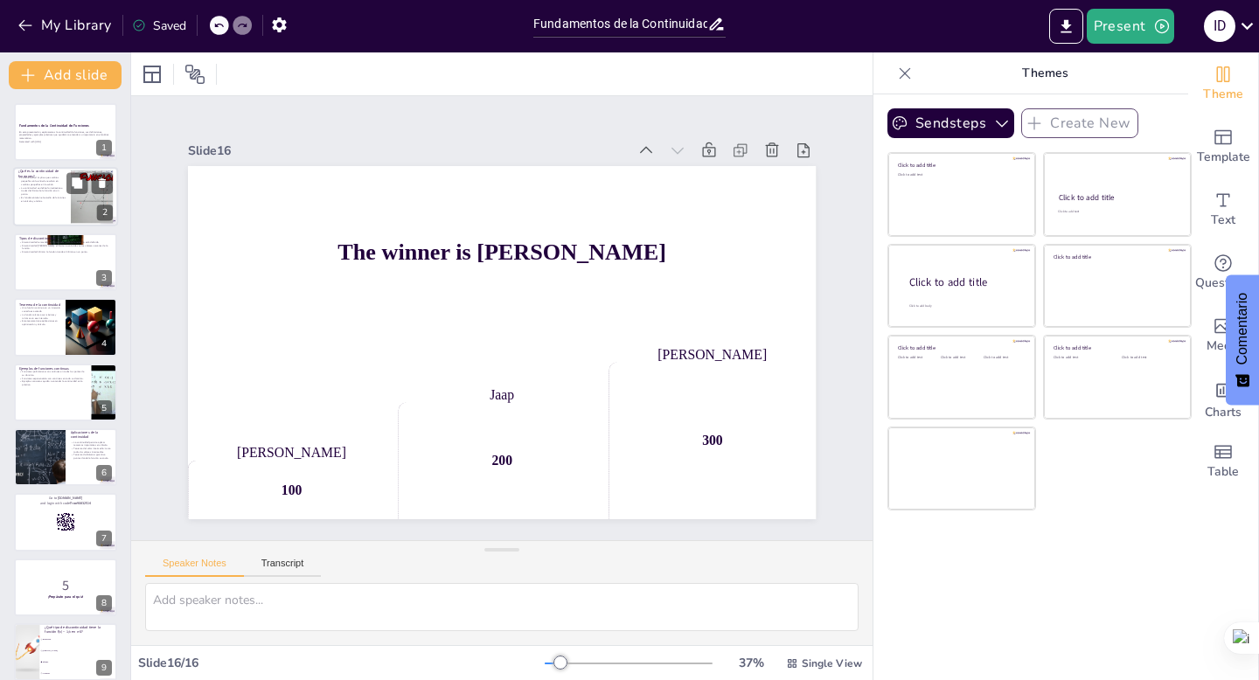
checkbox input "true"
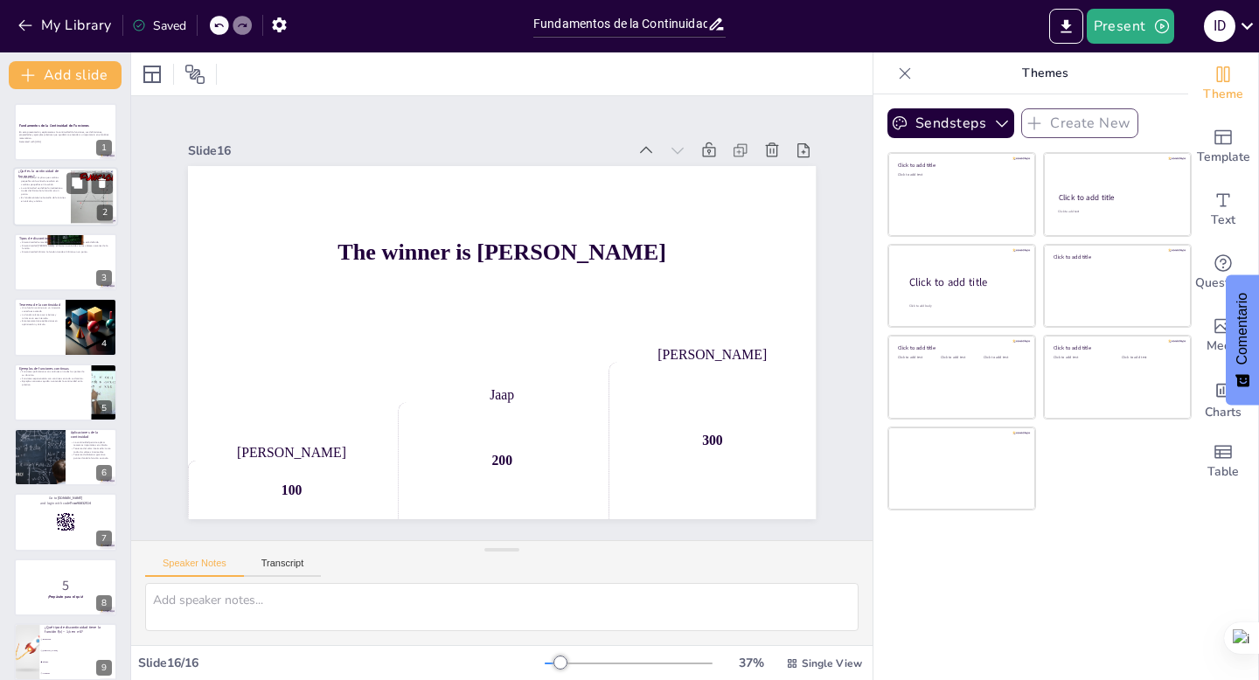
click at [45, 224] on div at bounding box center [65, 197] width 105 height 59
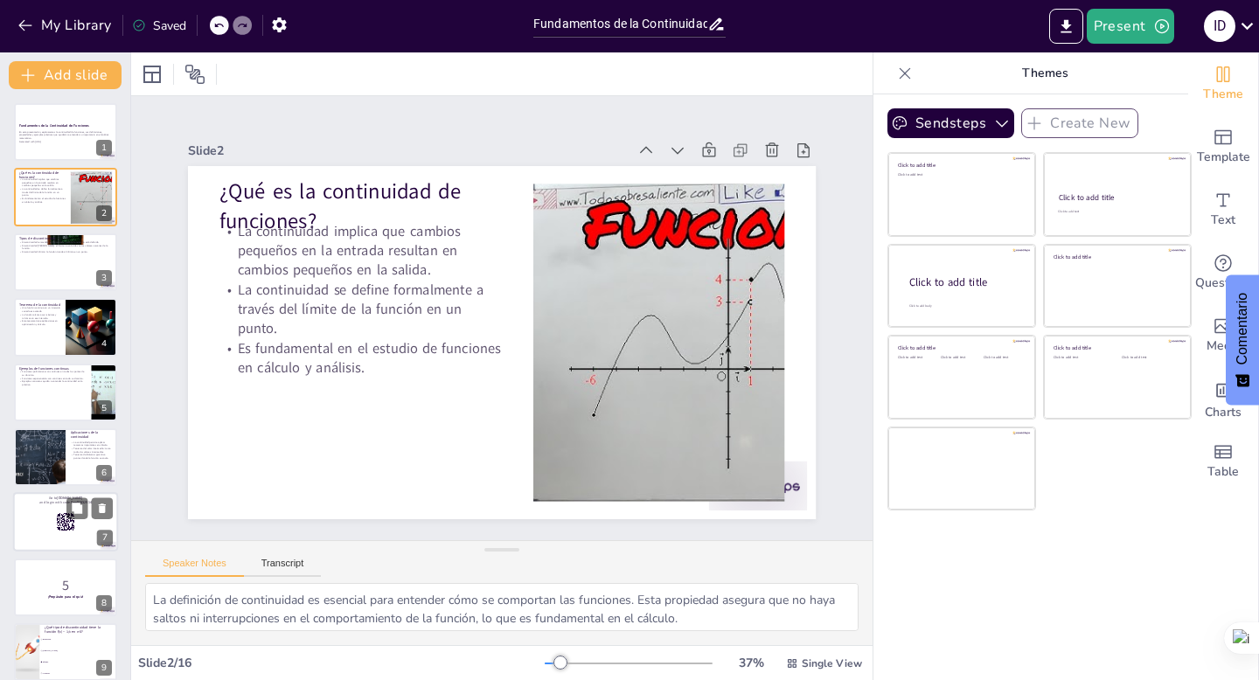
click at [59, 510] on div at bounding box center [65, 522] width 105 height 59
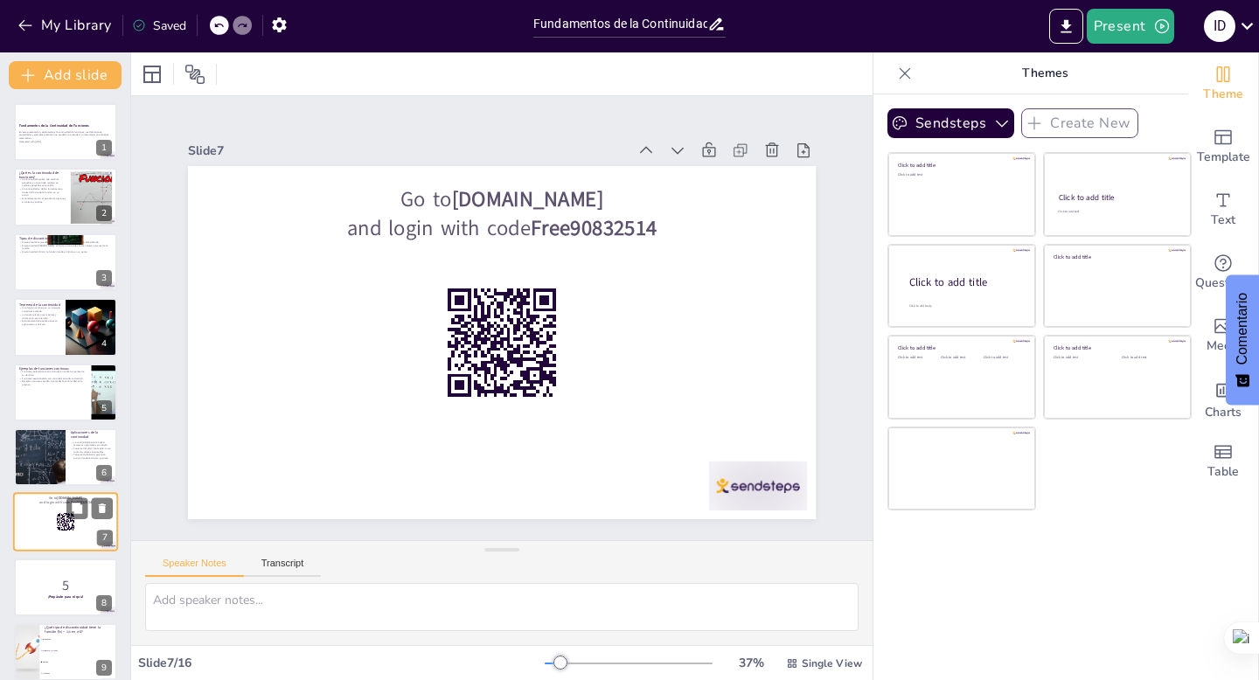
scroll to position [137, 0]
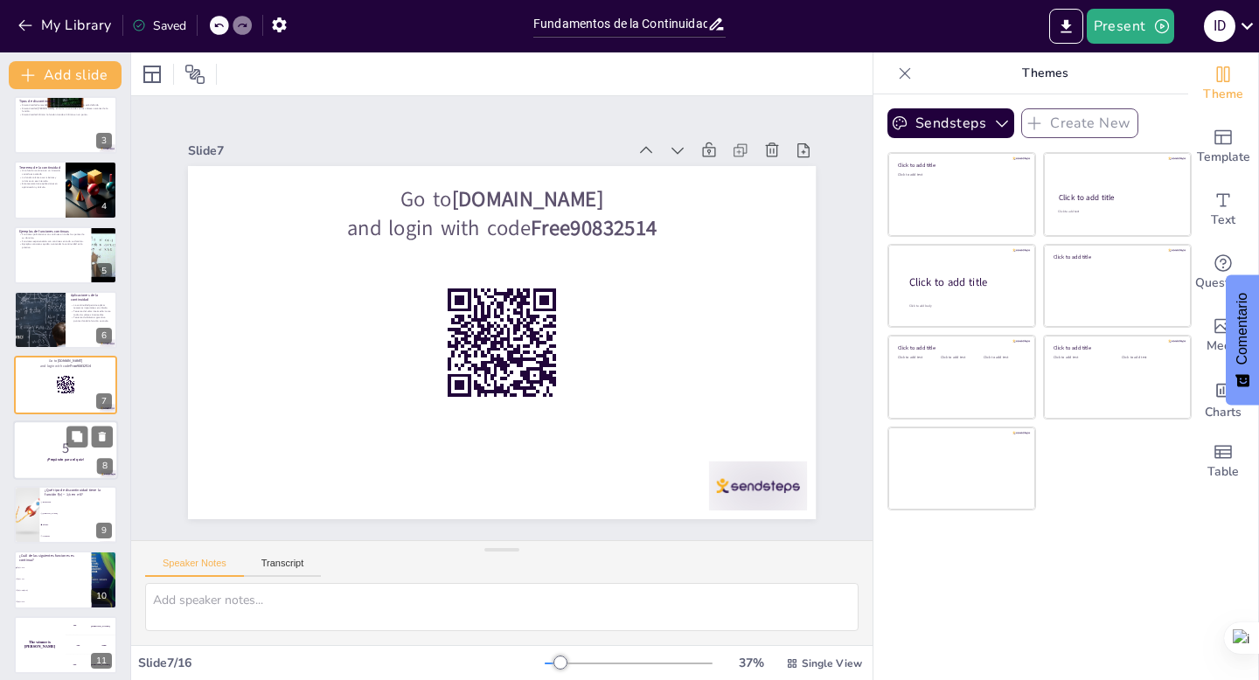
click at [58, 449] on p "5" at bounding box center [65, 447] width 94 height 19
